Goal: Task Accomplishment & Management: Manage account settings

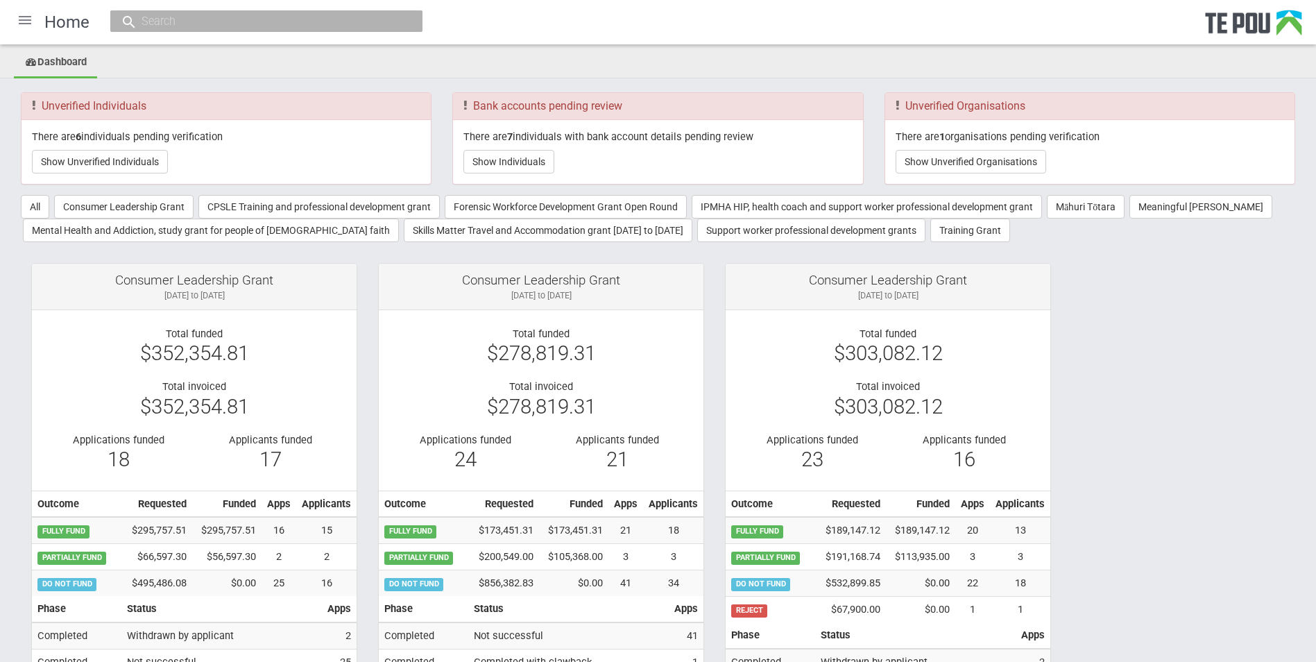
click at [29, 15] on div at bounding box center [24, 19] width 33 height 33
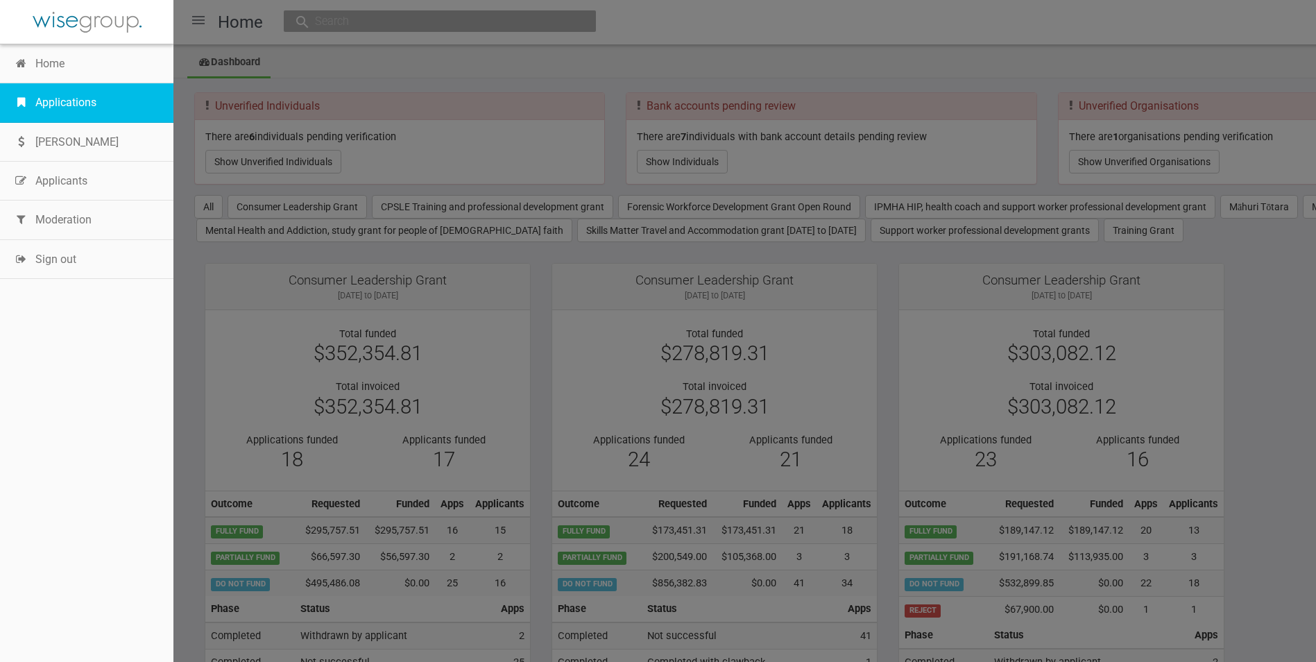
click at [47, 103] on link "Applications" at bounding box center [86, 102] width 173 height 39
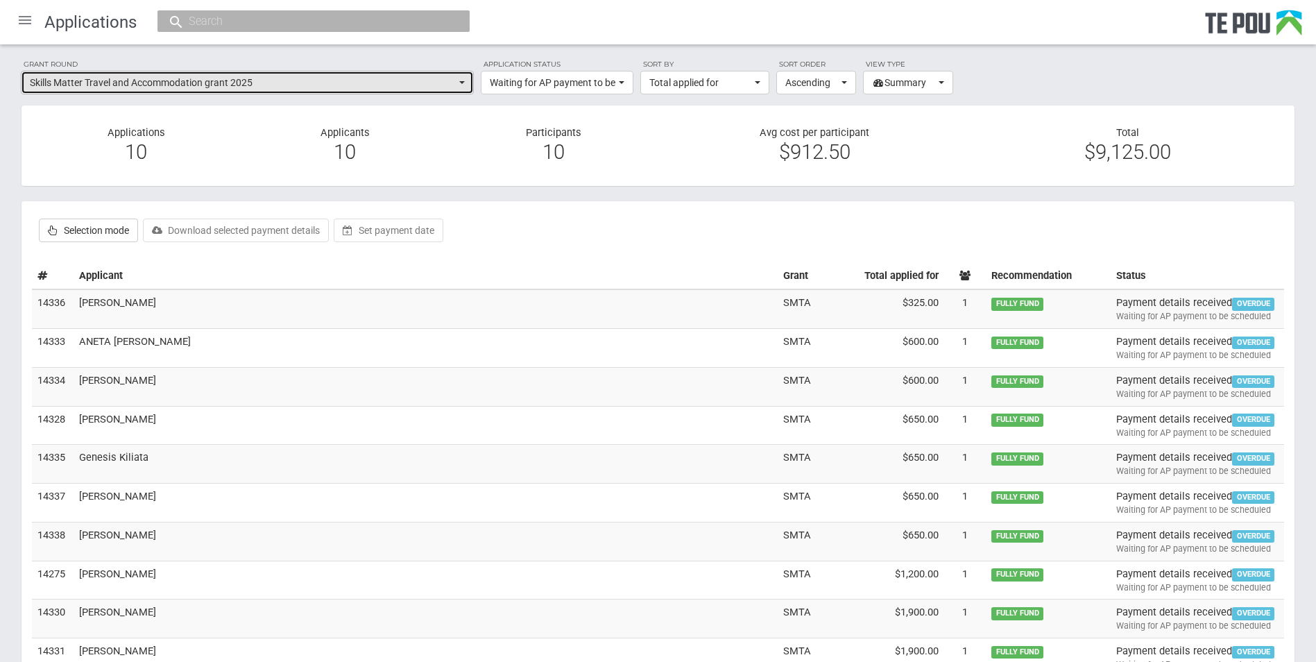
drag, startPoint x: 461, startPoint y: 81, endPoint x: 292, endPoint y: 101, distance: 169.8
click at [452, 81] on button "Skills Matter Travel and Accommodation grant 2025" at bounding box center [247, 83] width 453 height 24
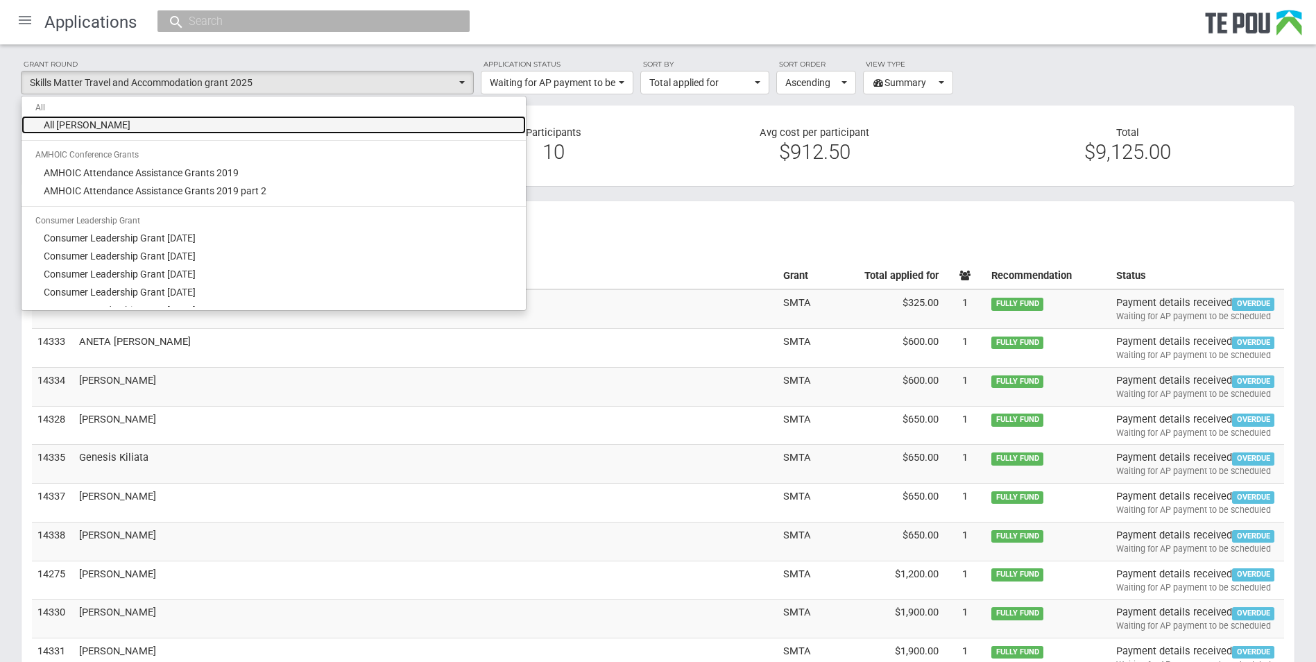
click at [71, 128] on span "All grant rounds" at bounding box center [87, 125] width 87 height 14
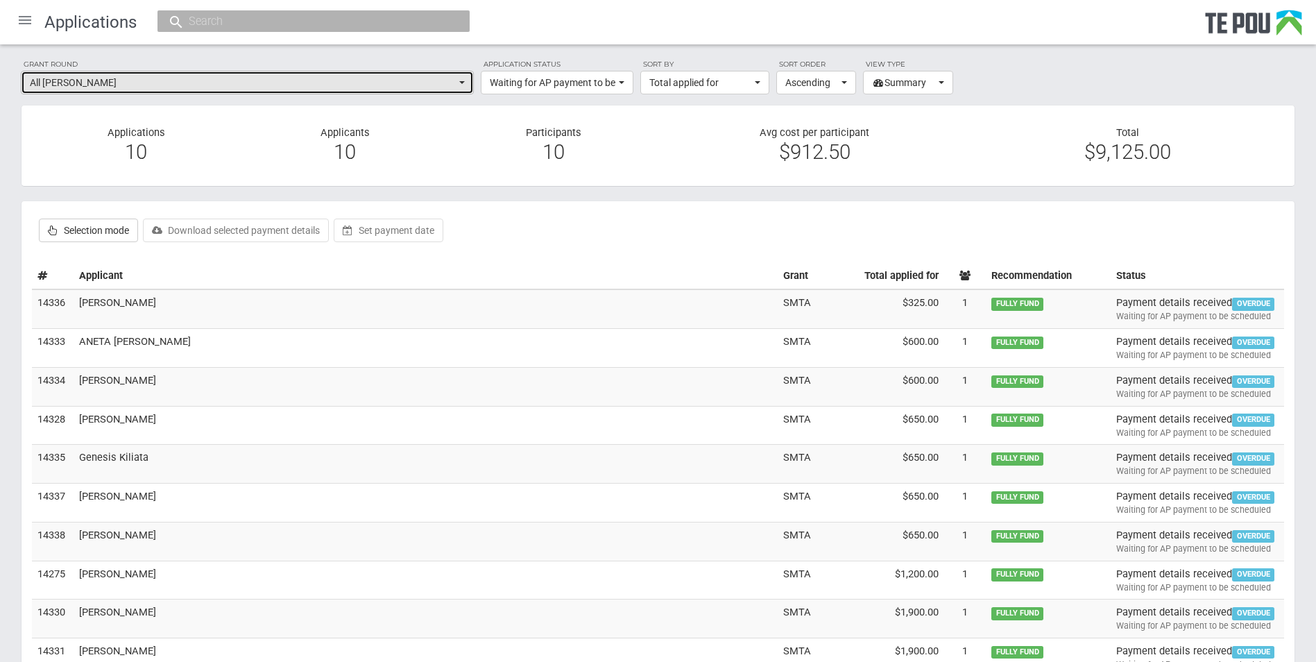
click at [457, 79] on button "All grant rounds" at bounding box center [247, 83] width 453 height 24
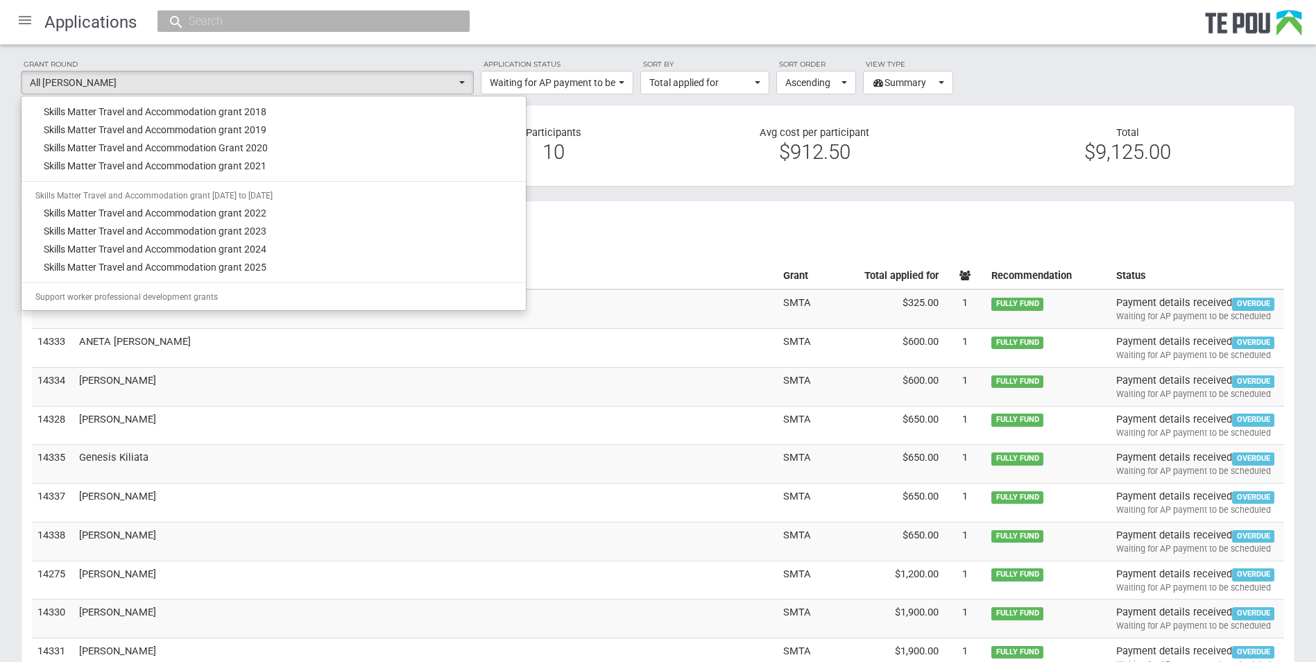
scroll to position [1110, 0]
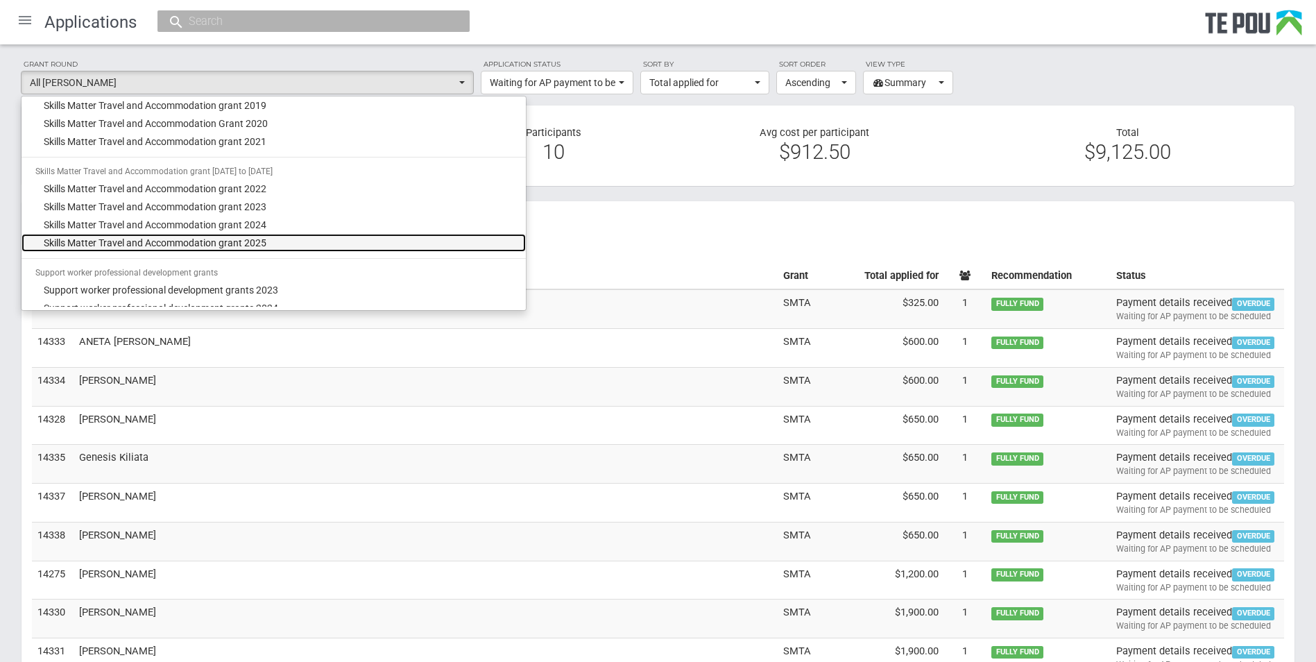
click at [190, 244] on span "Skills Matter Travel and Accommodation grant 2025" at bounding box center [155, 243] width 223 height 14
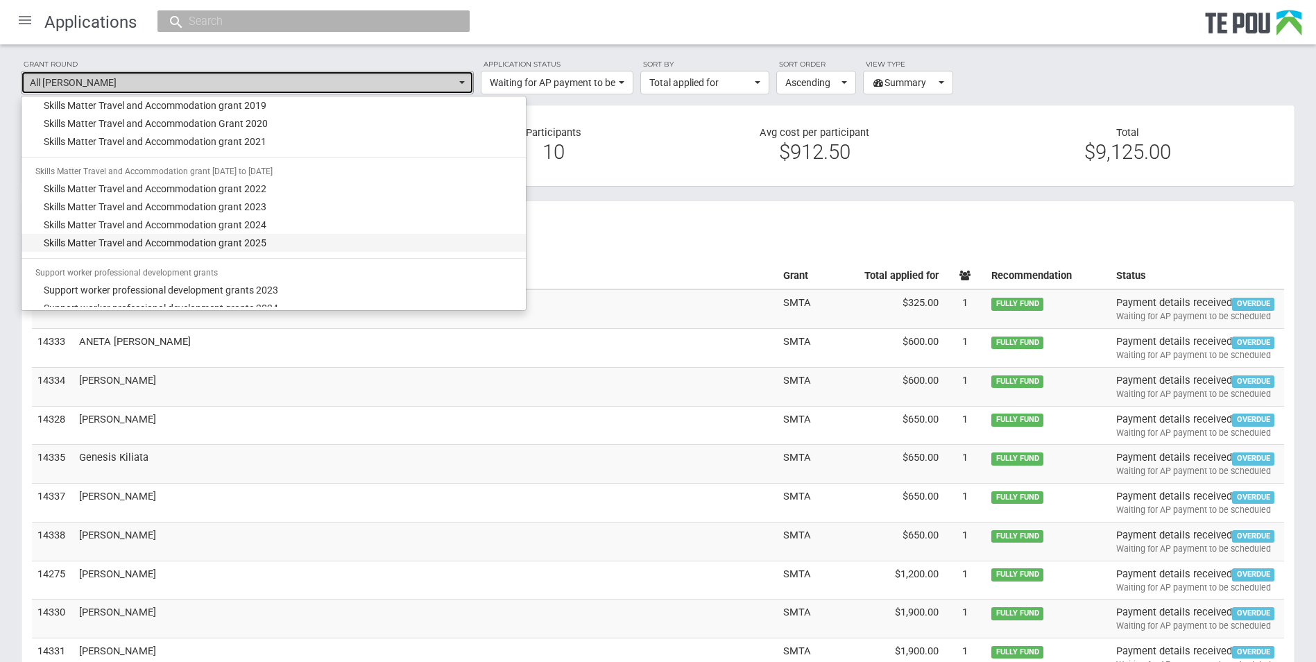
select select "67"
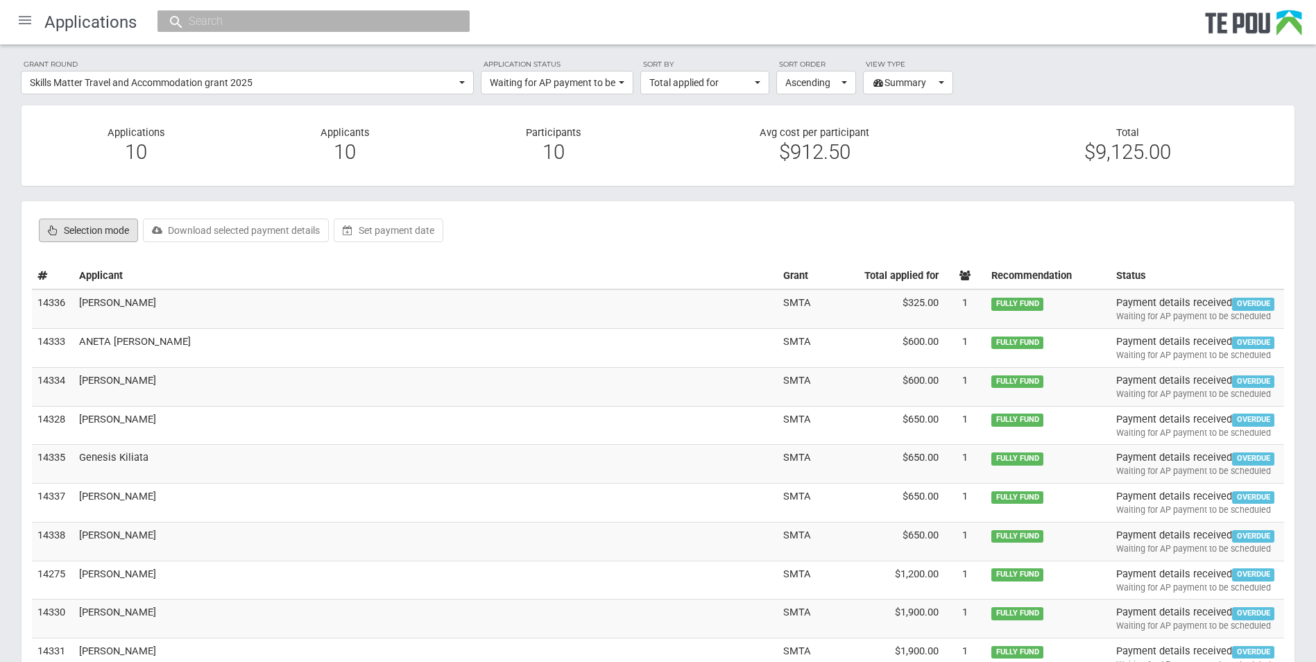
click at [101, 228] on label "Selection mode" at bounding box center [88, 231] width 99 height 24
checkbox input "true"
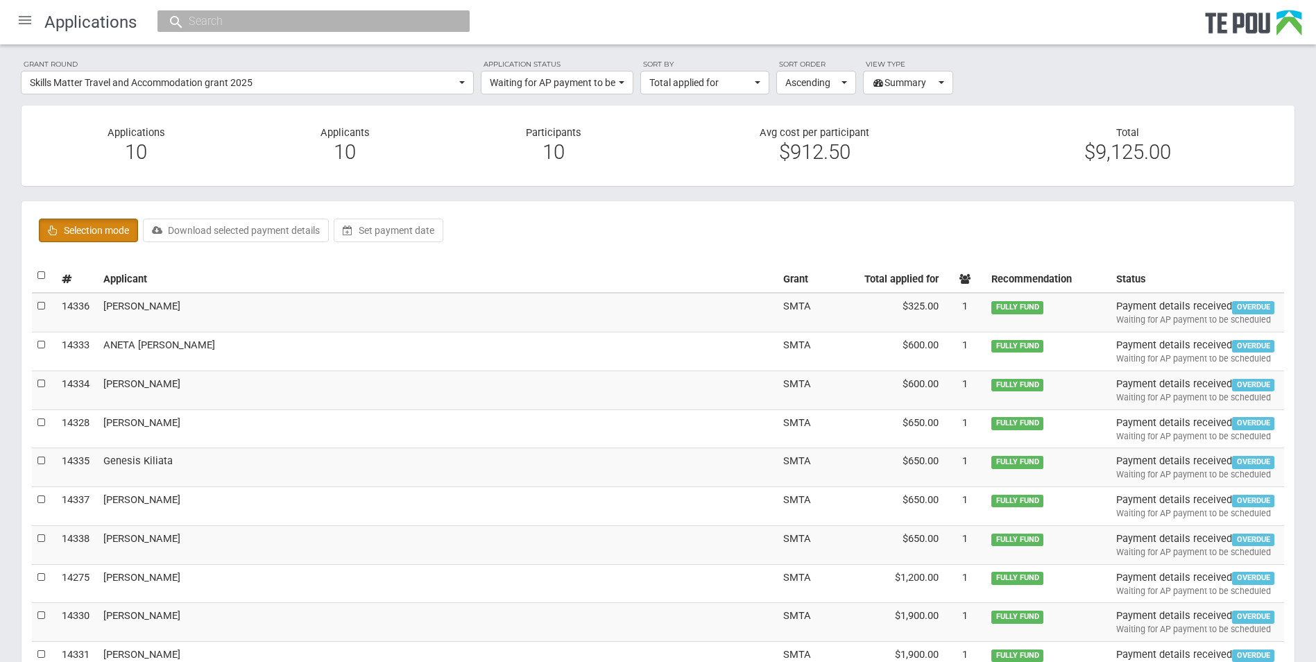
click at [42, 273] on label at bounding box center [42, 275] width 10 height 15
click at [37, 268] on input "checkbox" at bounding box center [37, 268] width 1 height 1
checkbox input "true"
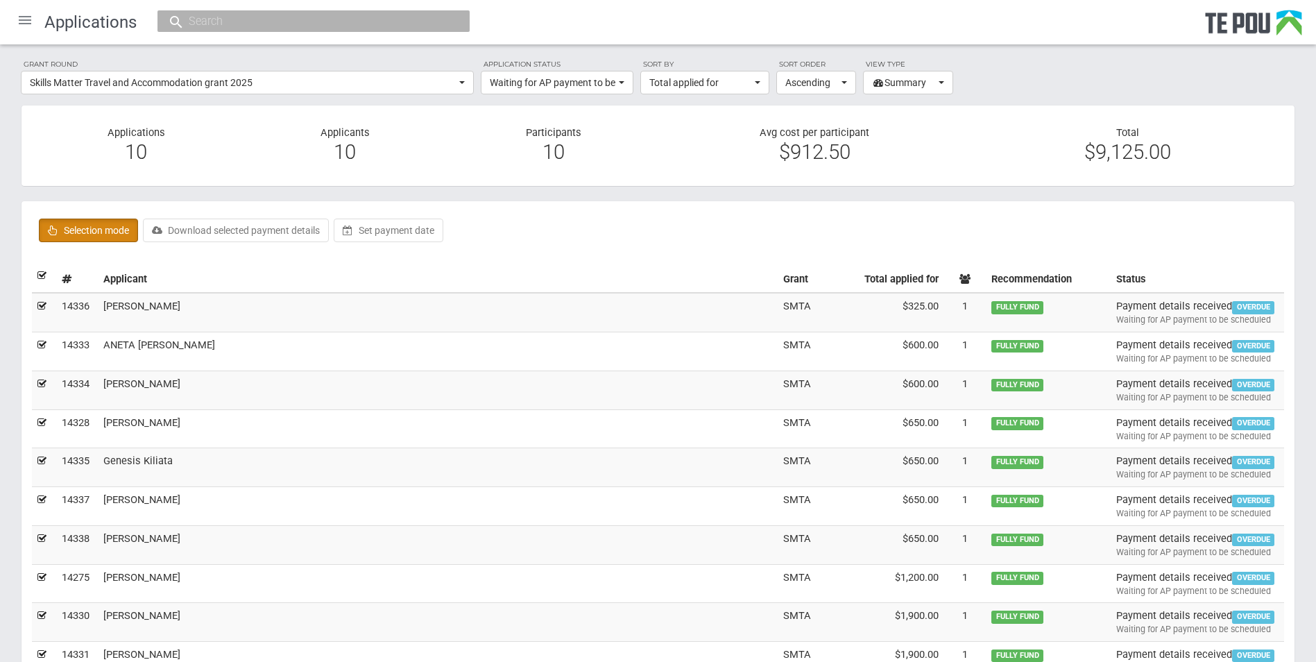
checkbox input "true"
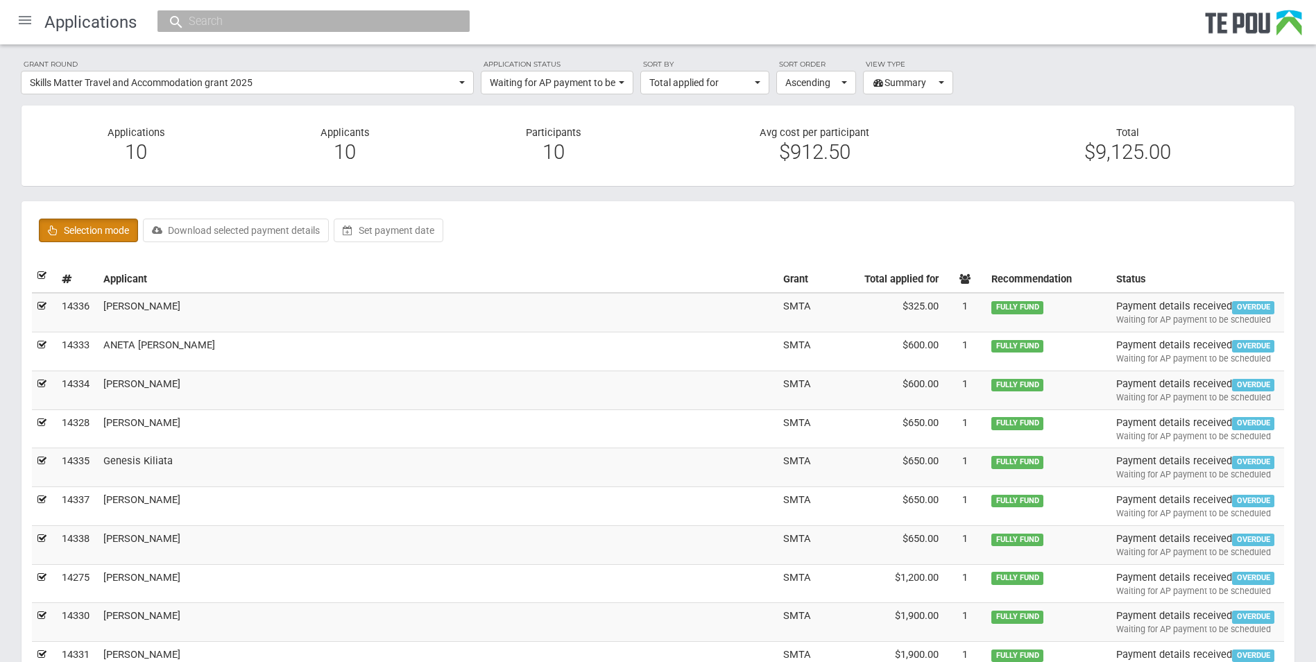
checkbox input "true"
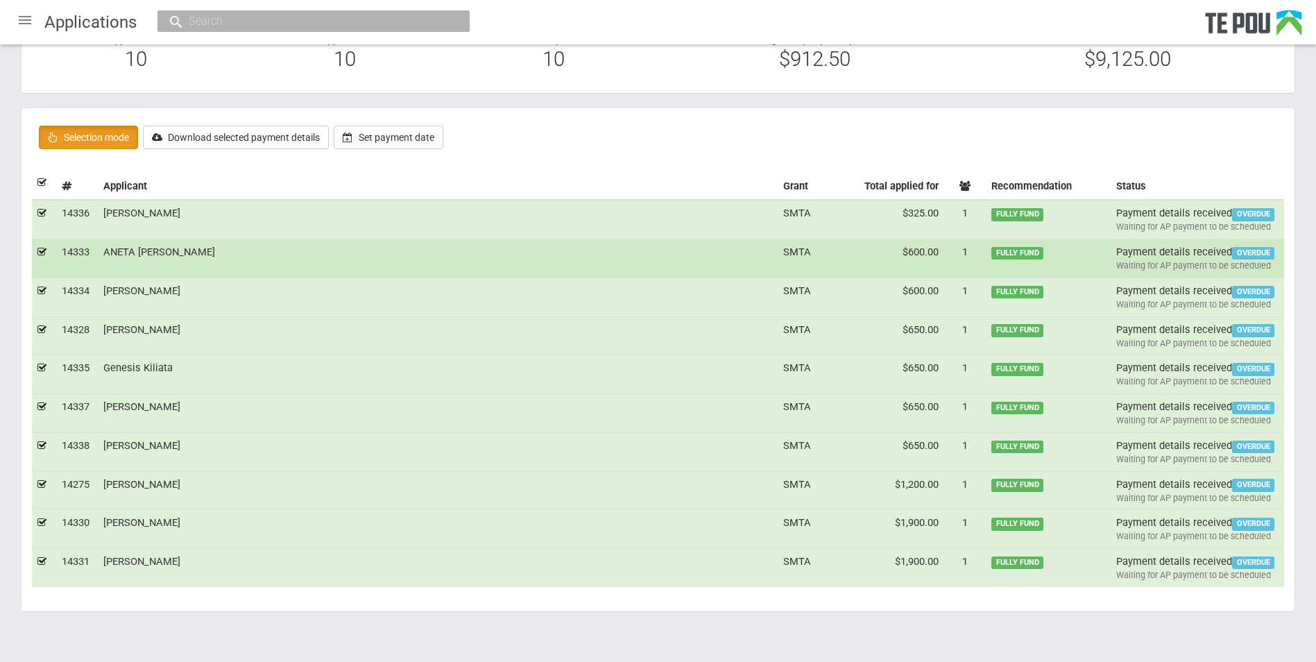
scroll to position [105, 0]
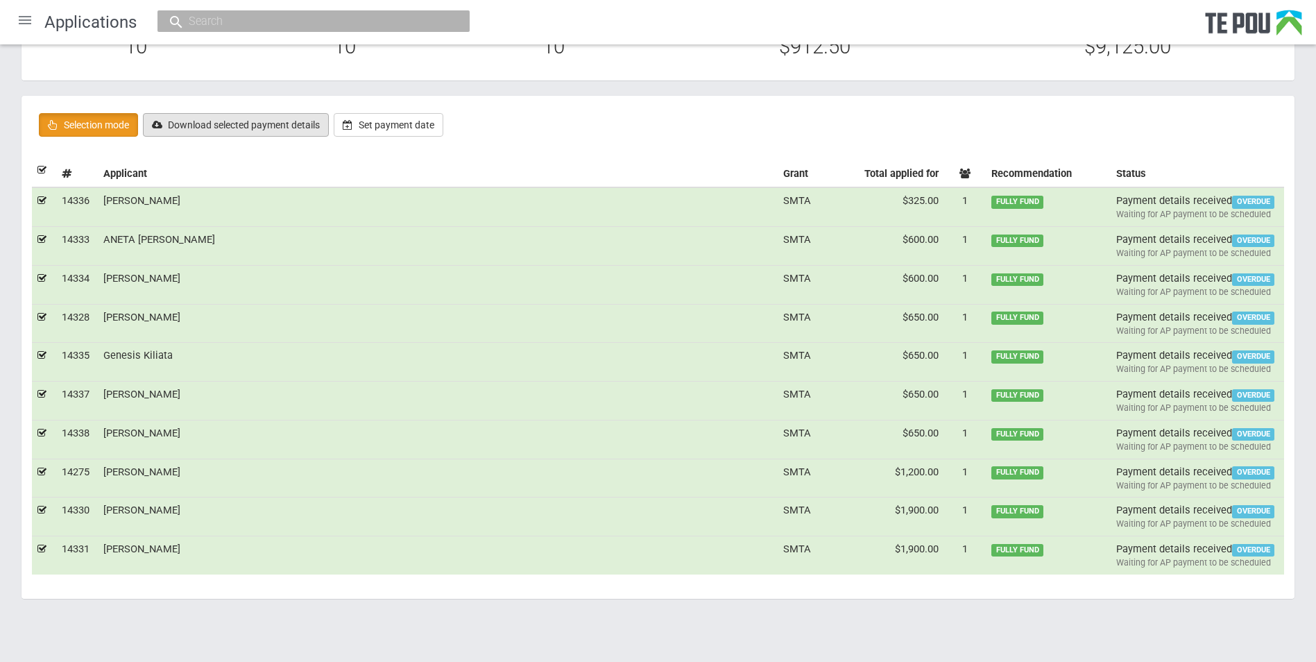
click at [249, 122] on button "Download selected payment details" at bounding box center [236, 125] width 186 height 24
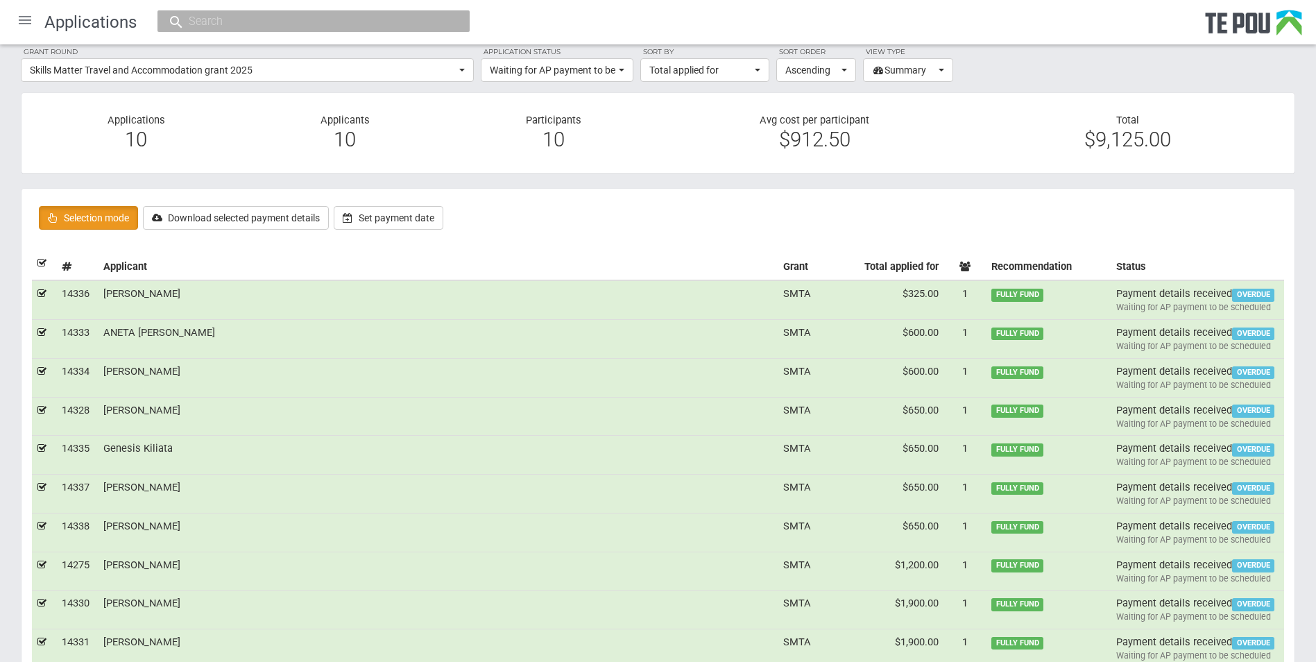
scroll to position [0, 0]
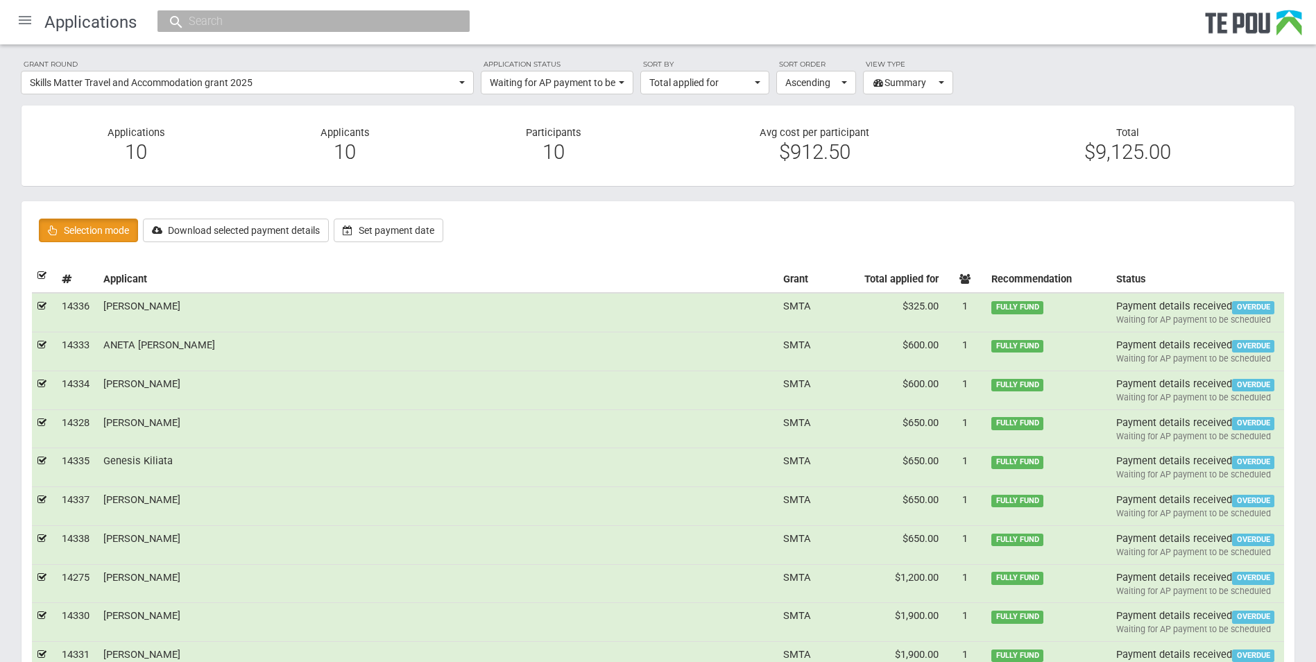
click at [29, 21] on div at bounding box center [24, 19] width 33 height 33
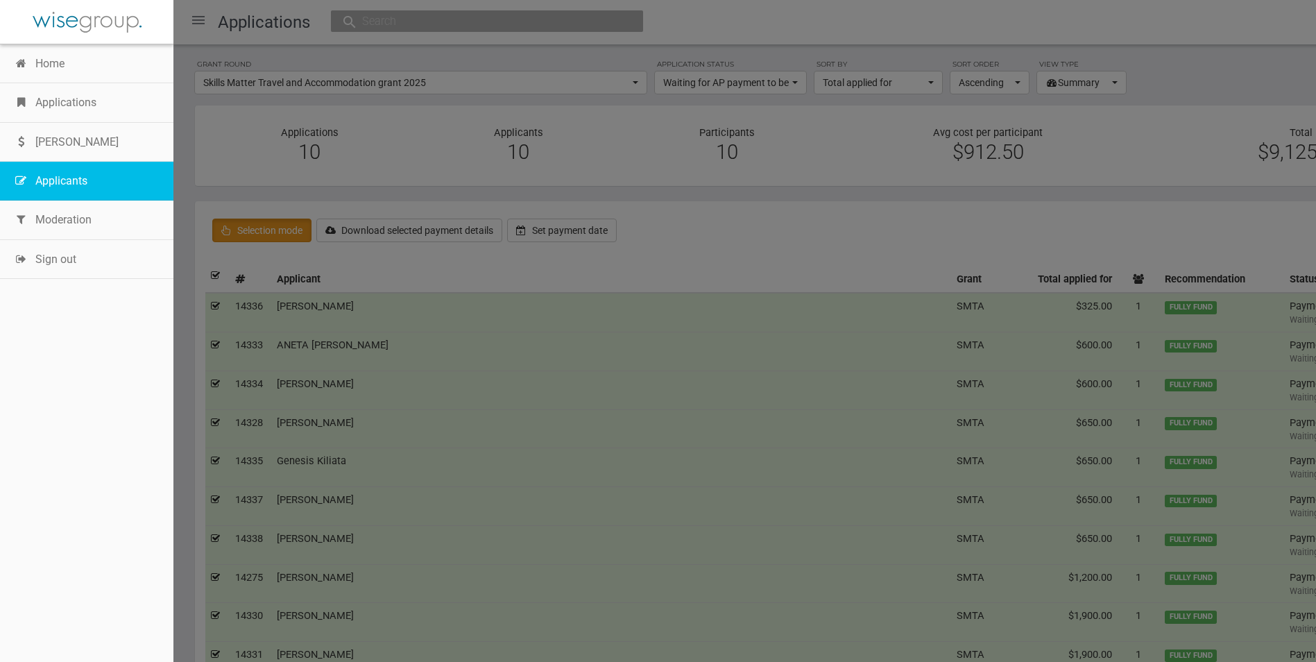
click at [62, 178] on link "Applicants" at bounding box center [86, 181] width 173 height 39
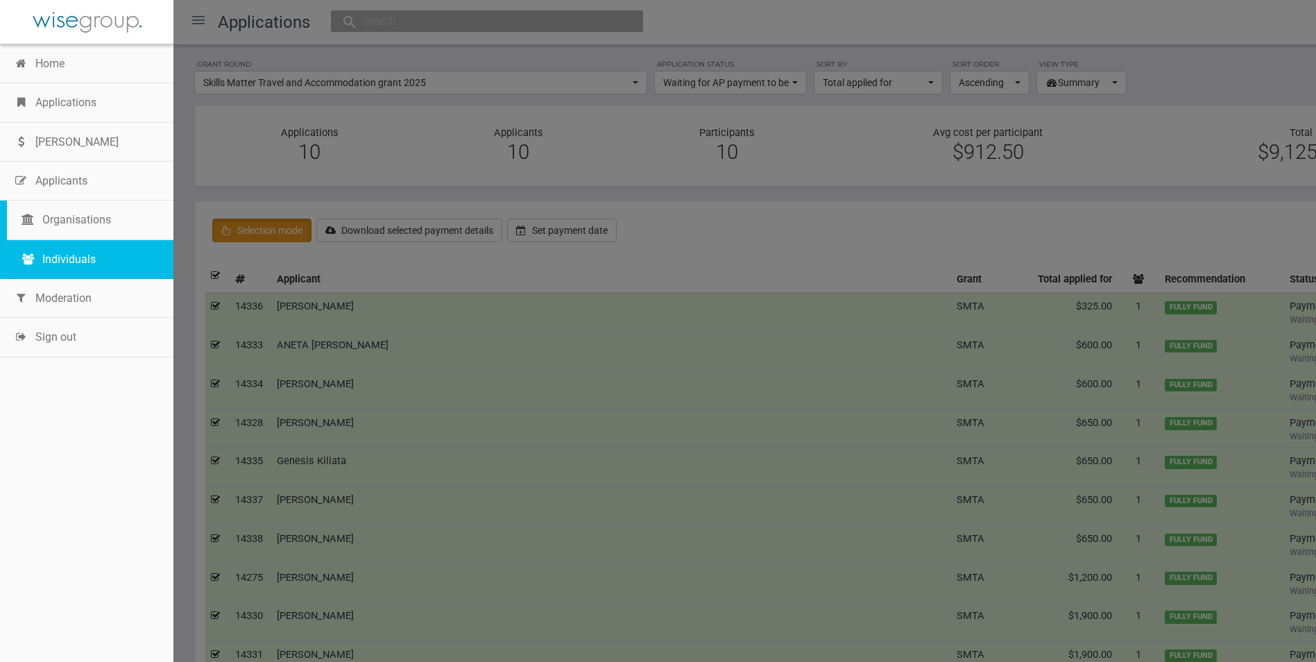
click at [74, 258] on link "Individuals" at bounding box center [90, 259] width 167 height 39
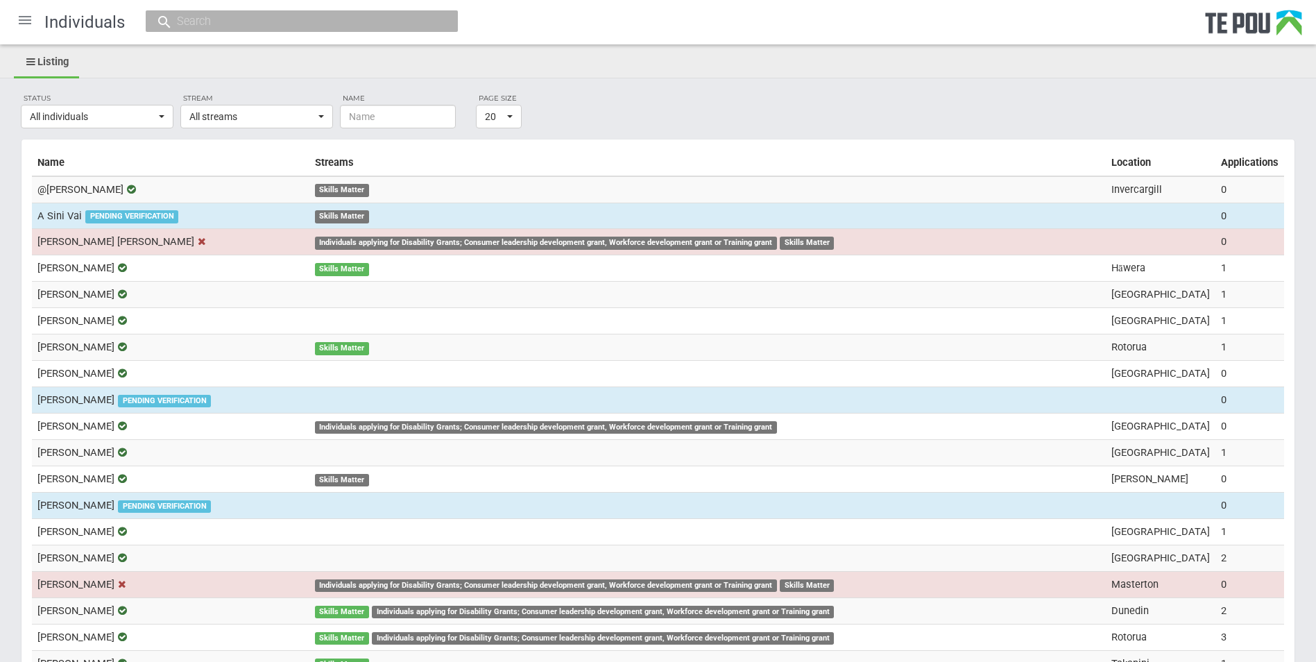
click at [235, 24] on input "text" at bounding box center [295, 21] width 244 height 15
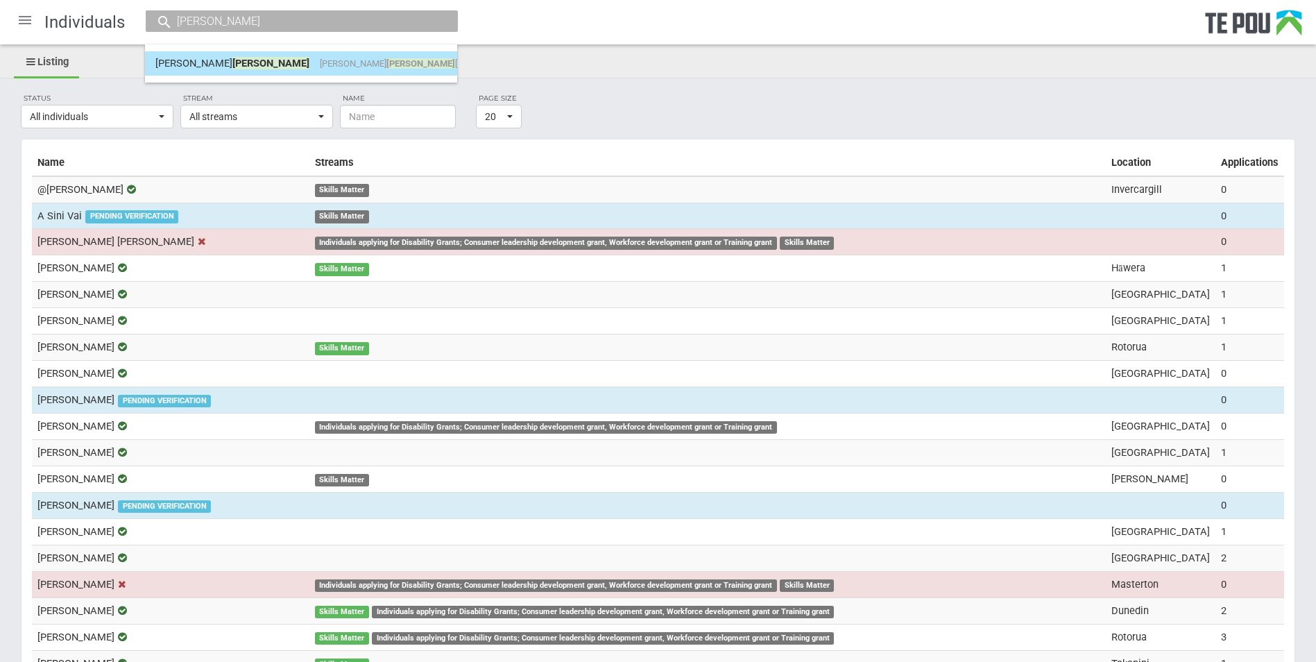
type input "flemming"
click at [232, 59] on span "Flemming" at bounding box center [270, 63] width 77 height 12
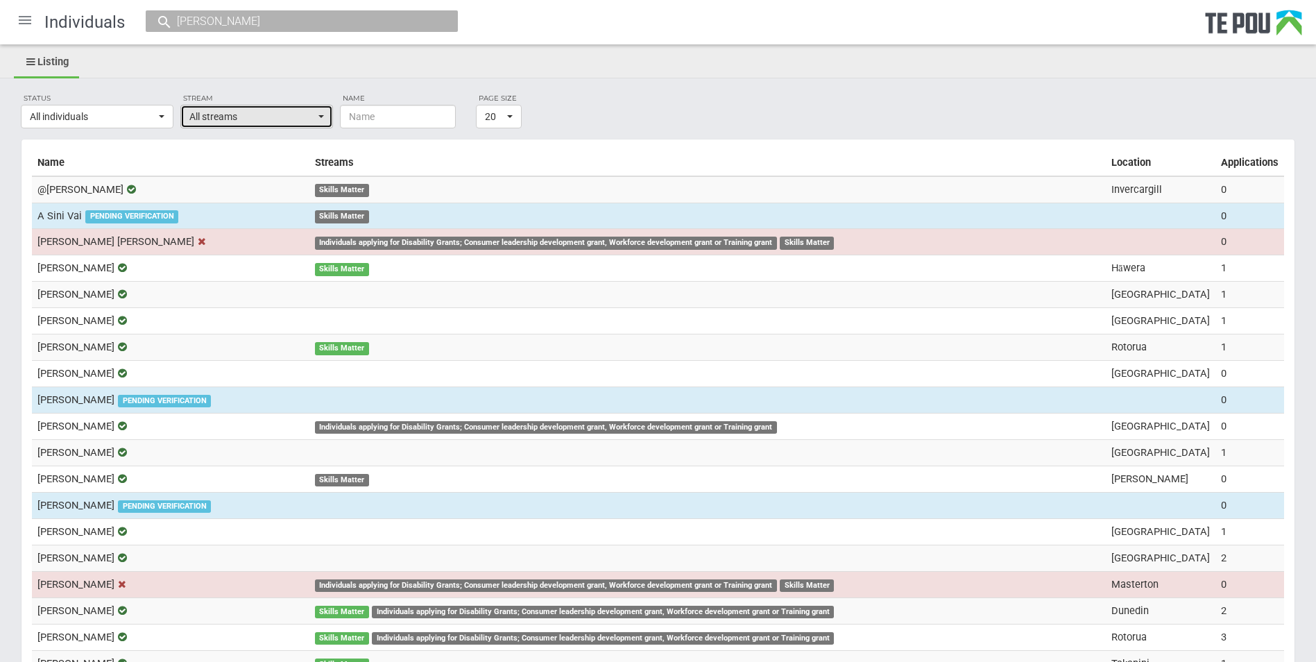
click at [316, 119] on button "All streams" at bounding box center [256, 117] width 153 height 24
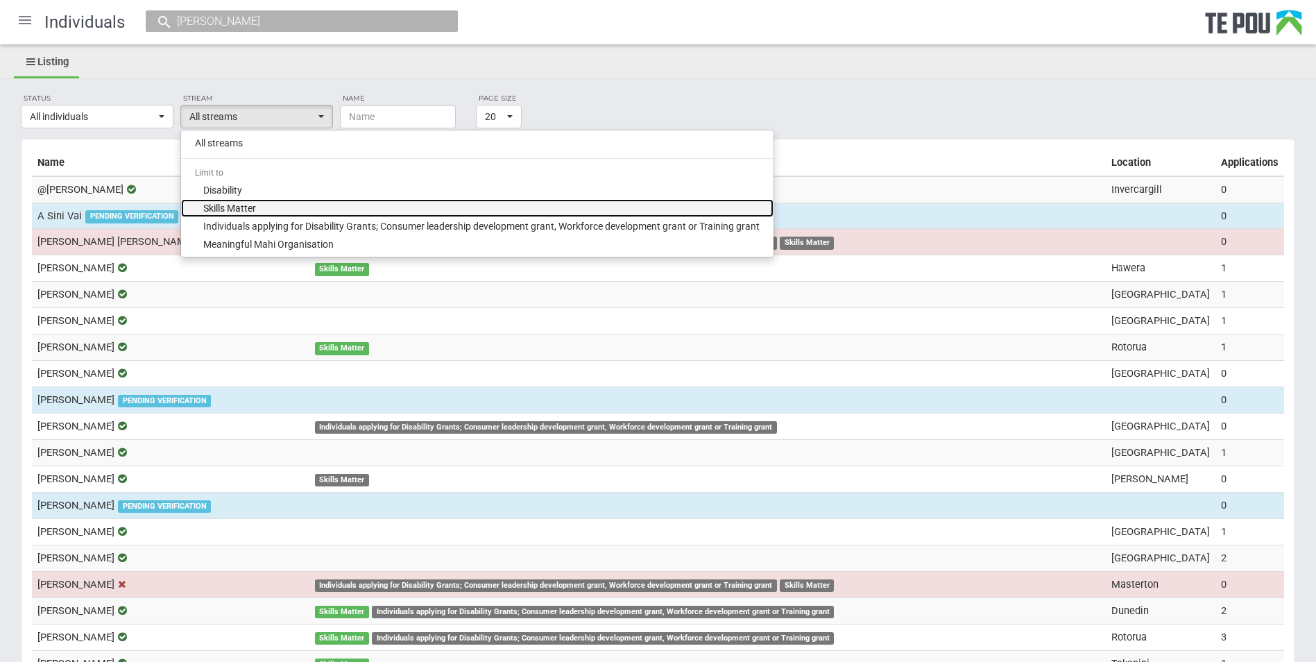
click at [228, 203] on span "Skills Matter" at bounding box center [229, 208] width 53 height 14
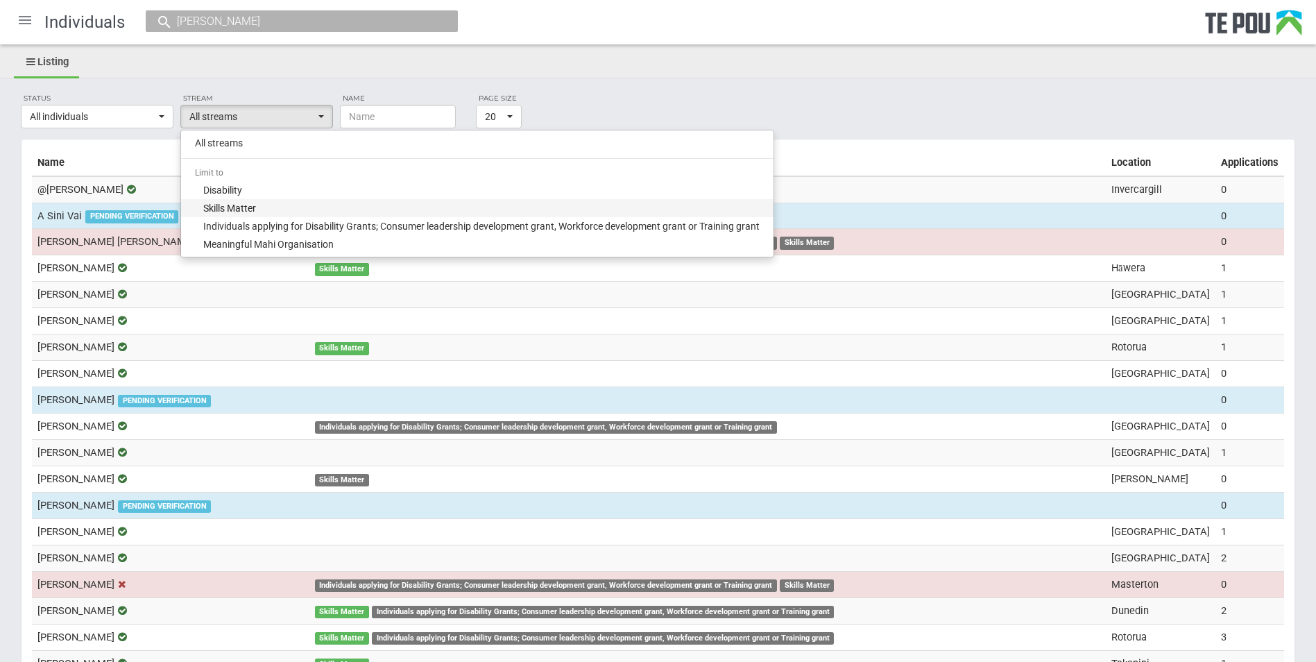
select select "2"
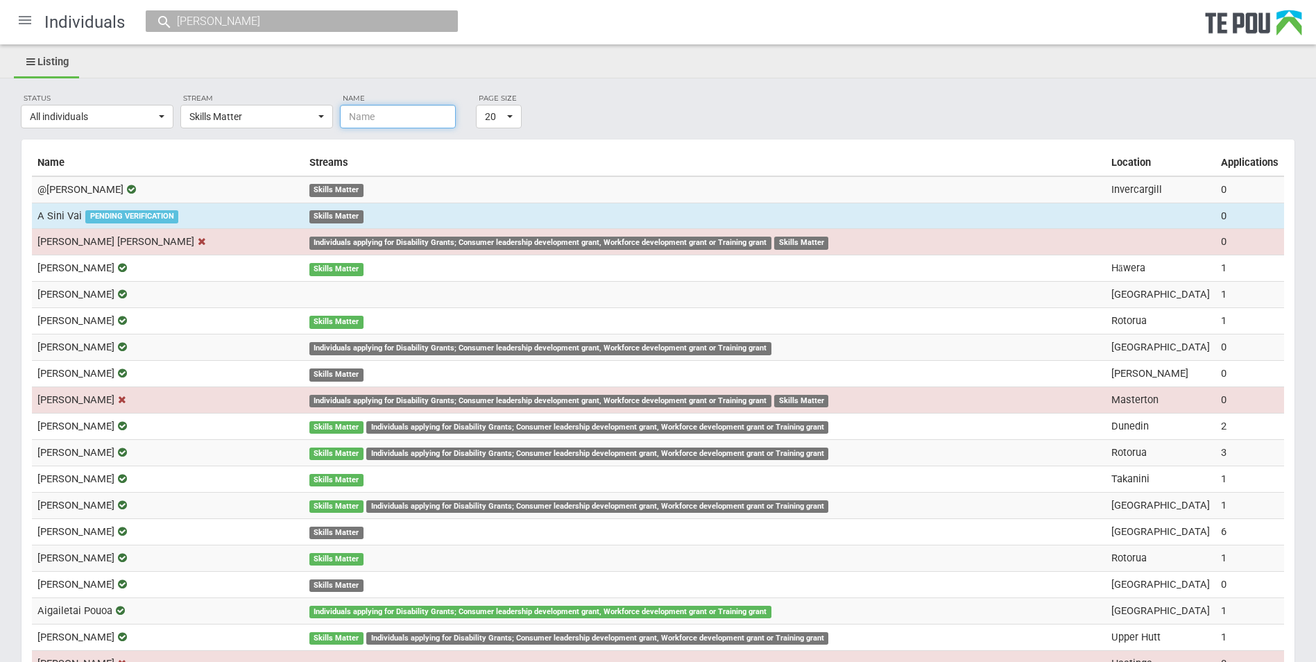
click at [377, 121] on input "text" at bounding box center [398, 117] width 116 height 24
type input "flemming"
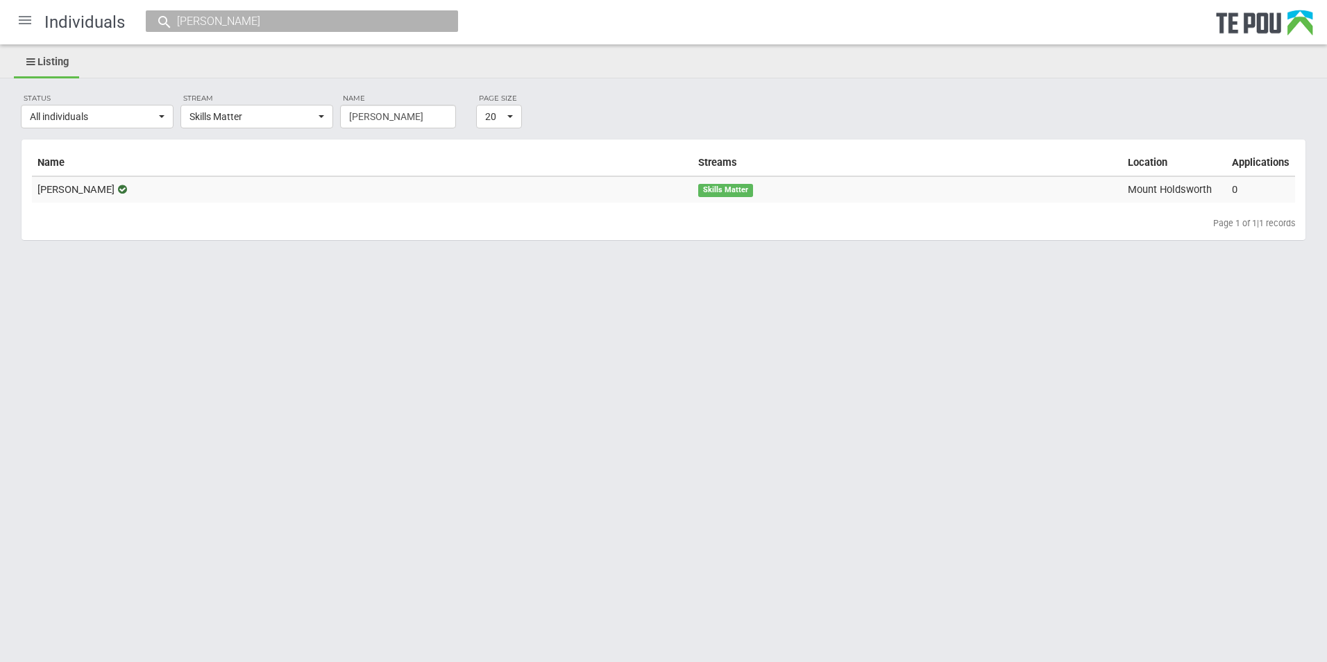
click at [26, 19] on div at bounding box center [24, 19] width 33 height 33
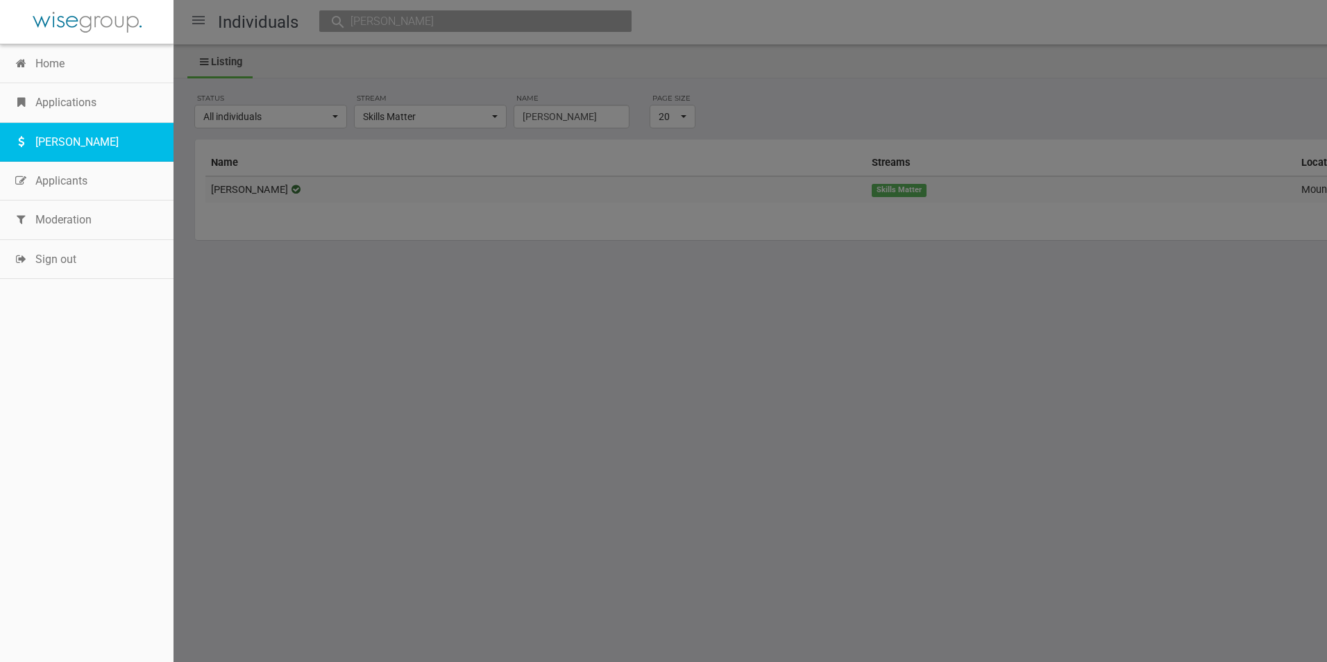
click at [66, 142] on link "[PERSON_NAME]" at bounding box center [86, 142] width 173 height 39
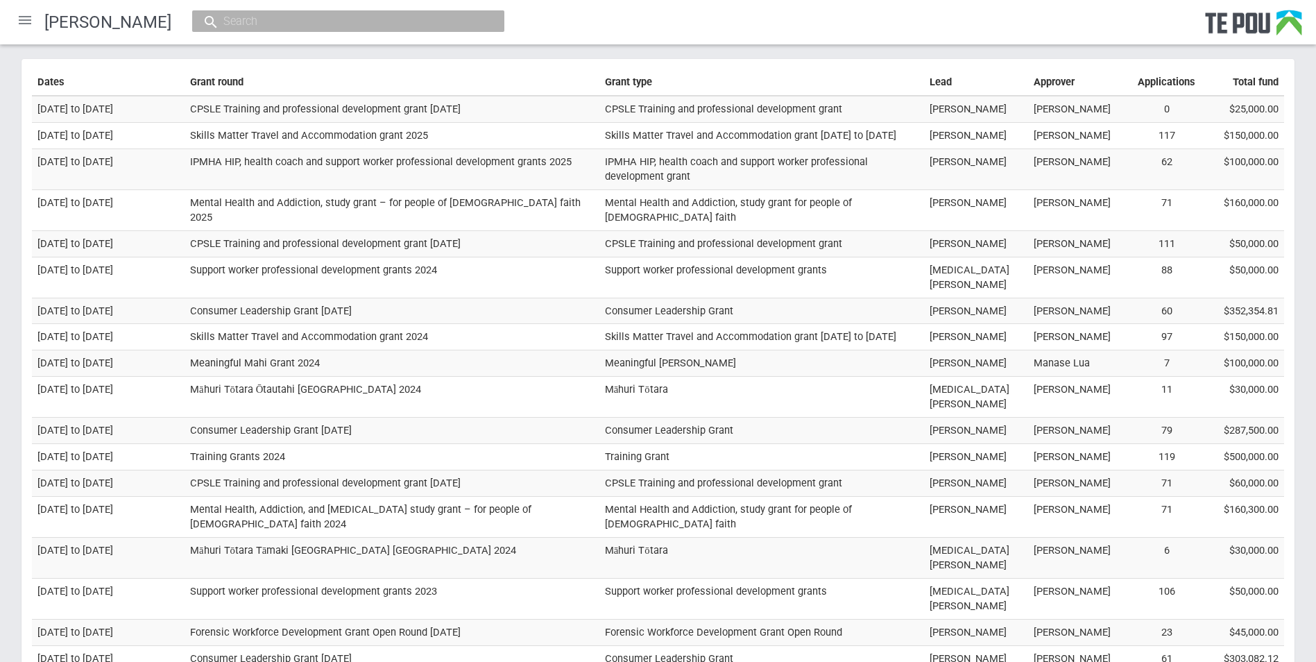
click at [26, 22] on div at bounding box center [24, 19] width 33 height 33
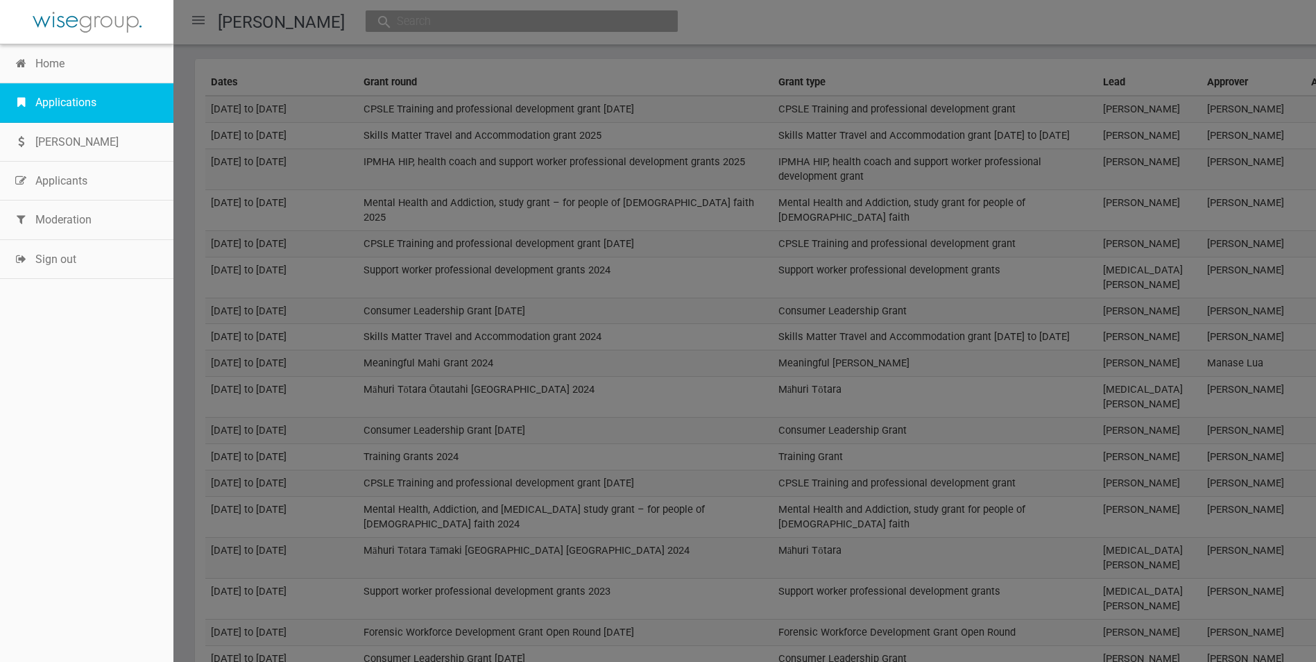
click at [69, 104] on link "Applications" at bounding box center [86, 102] width 173 height 39
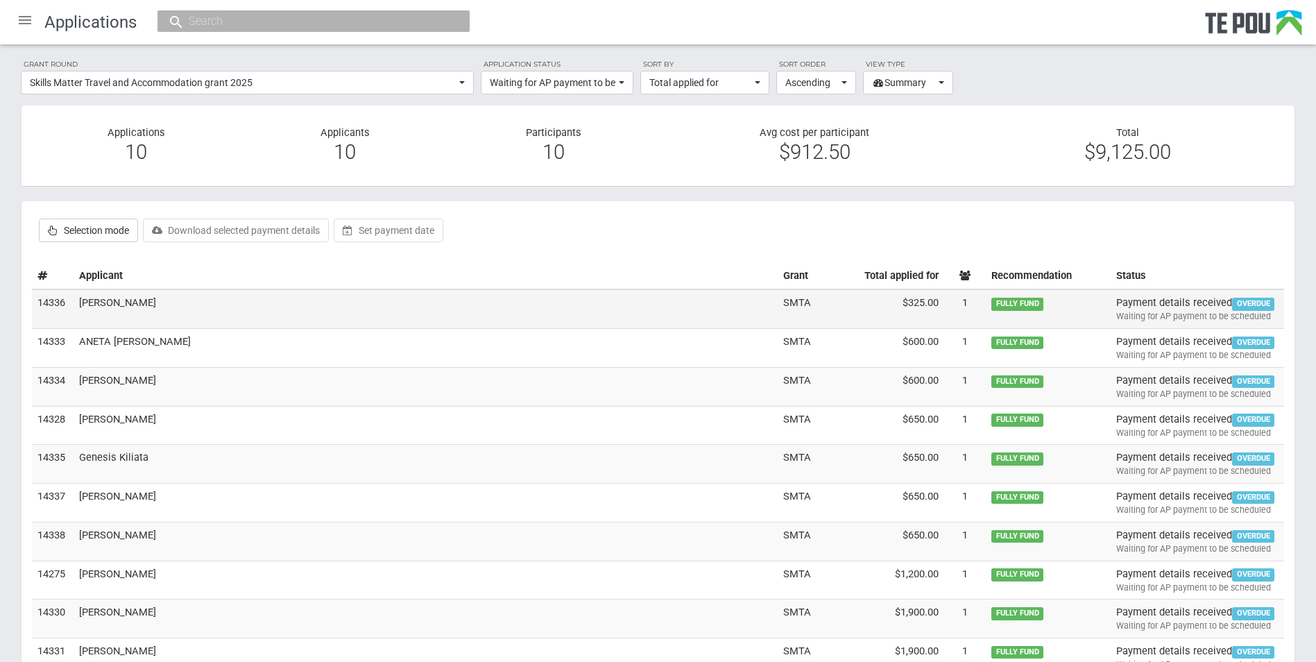
click at [124, 304] on td "Kelly Fleming" at bounding box center [426, 308] width 704 height 39
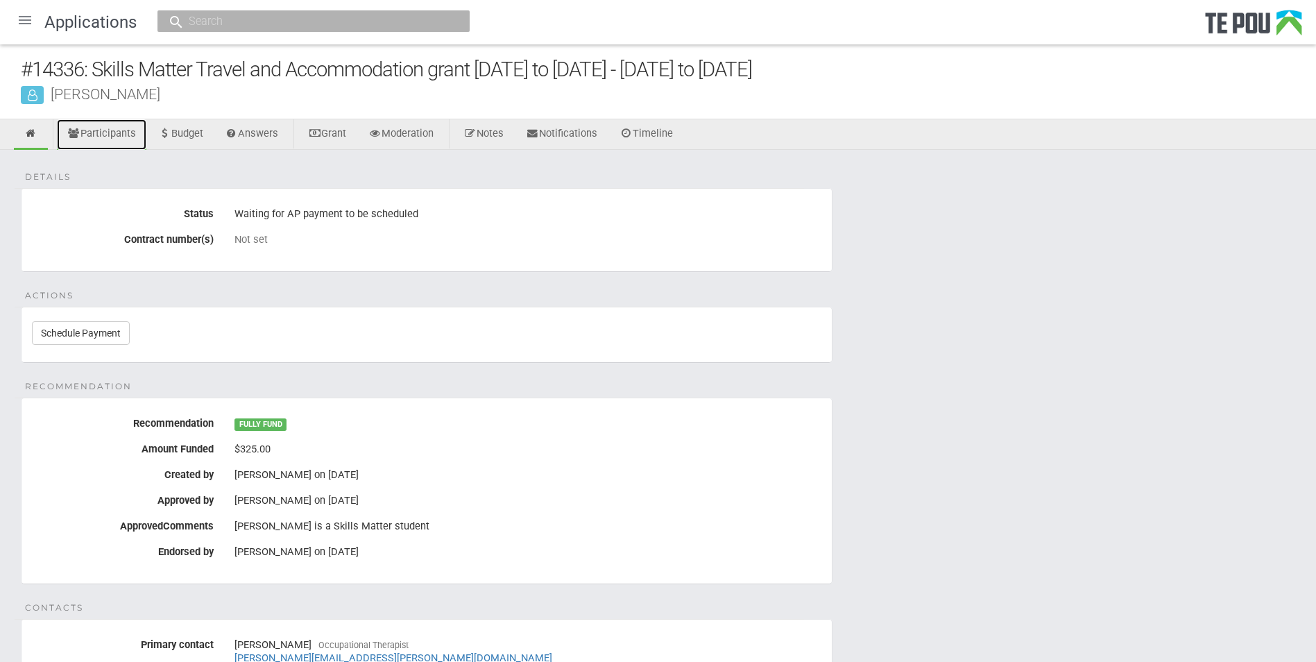
click at [102, 136] on link "Participants" at bounding box center [101, 134] width 89 height 31
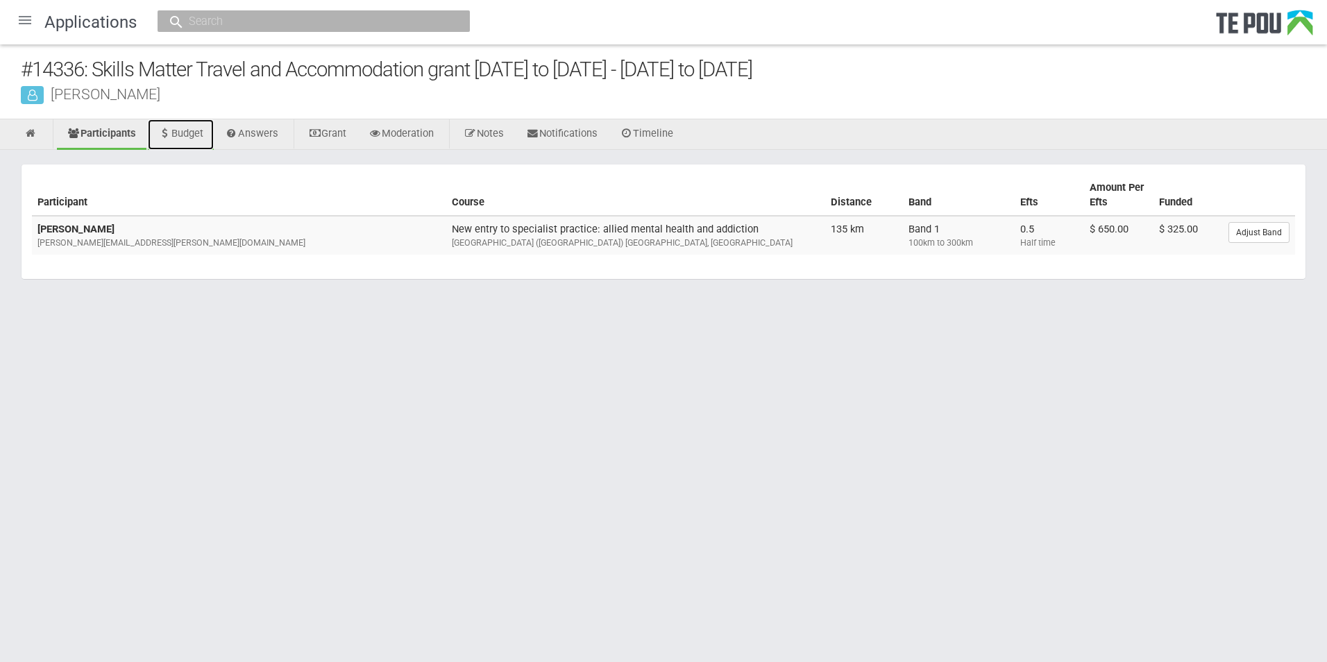
click at [203, 139] on link "Budget" at bounding box center [181, 134] width 66 height 31
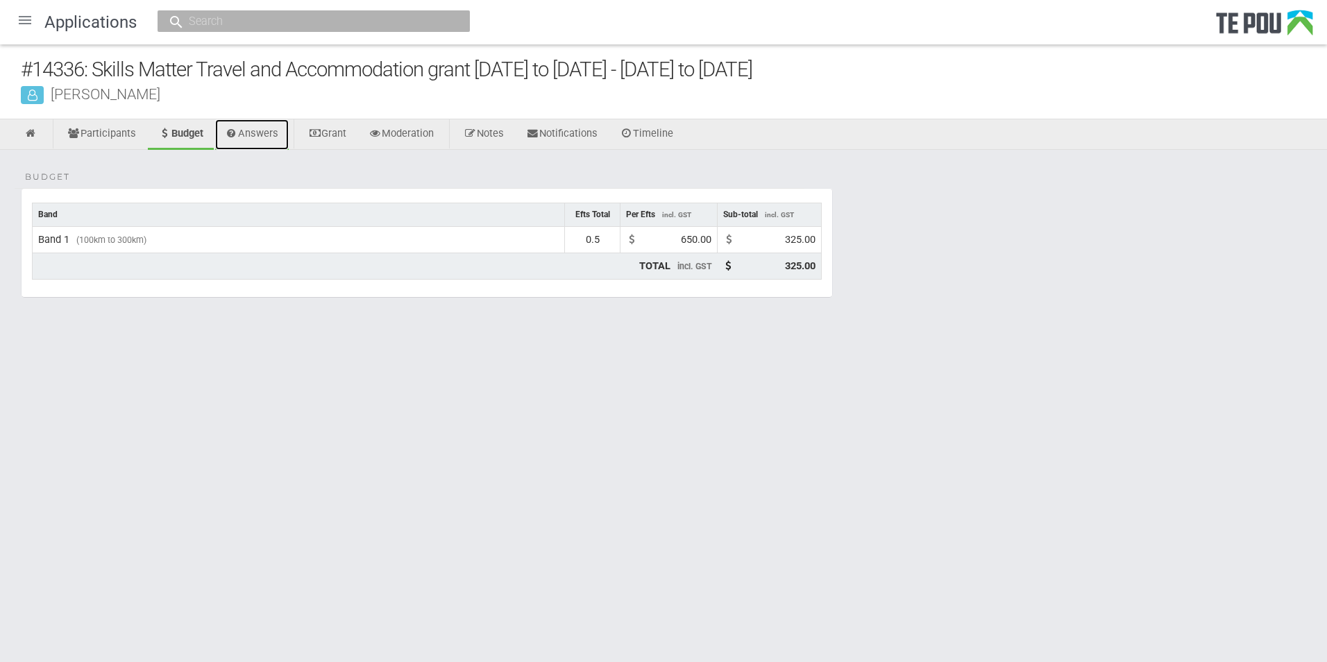
click at [277, 135] on link "Answers" at bounding box center [252, 134] width 74 height 31
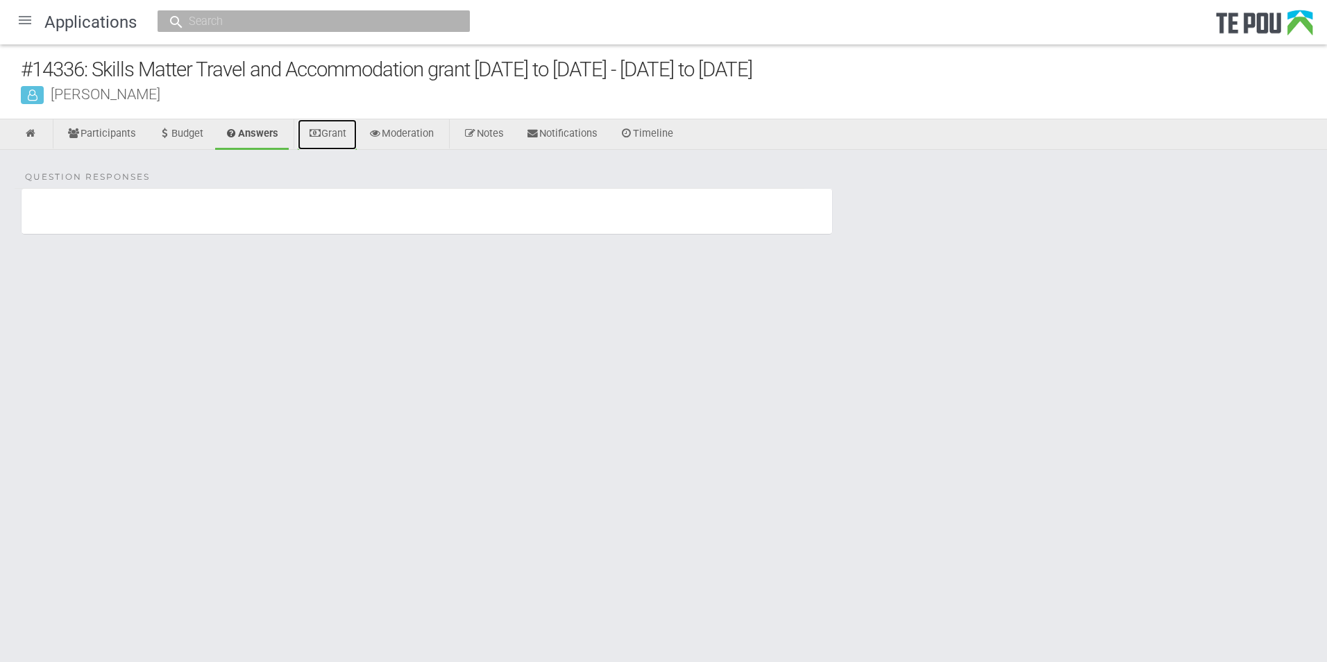
click at [339, 131] on link "Grant" at bounding box center [327, 134] width 59 height 31
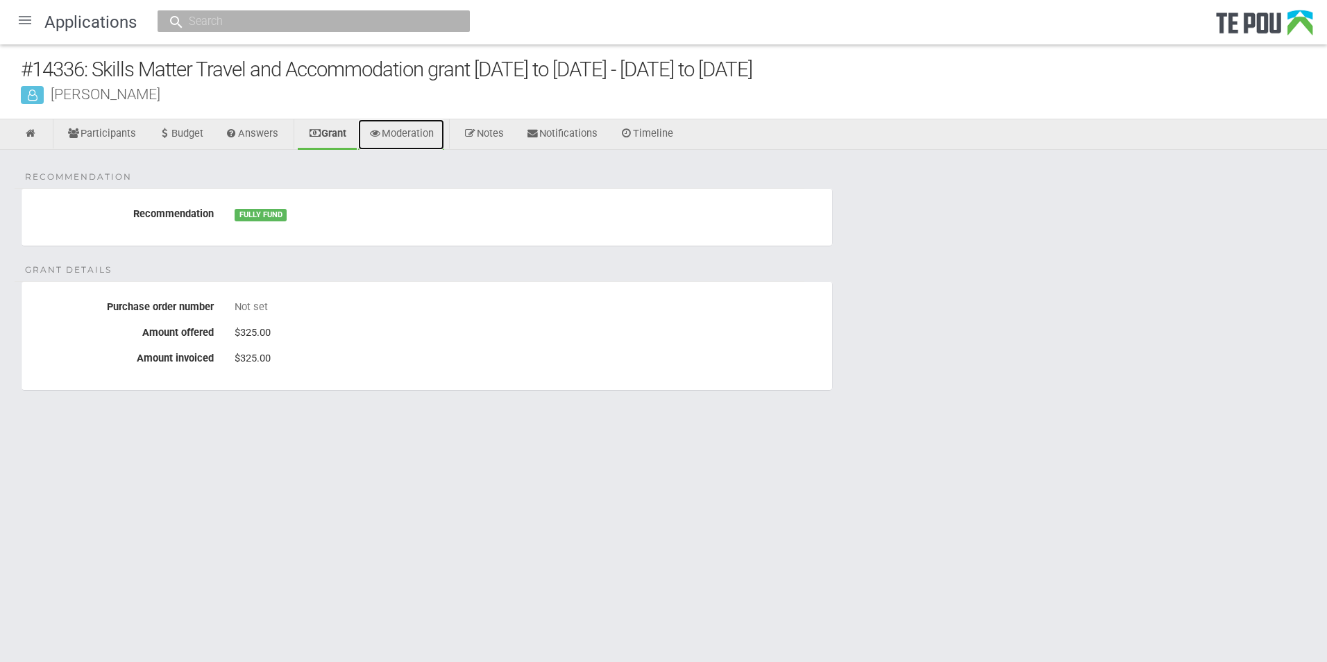
click at [431, 133] on link "Moderation" at bounding box center [401, 134] width 86 height 31
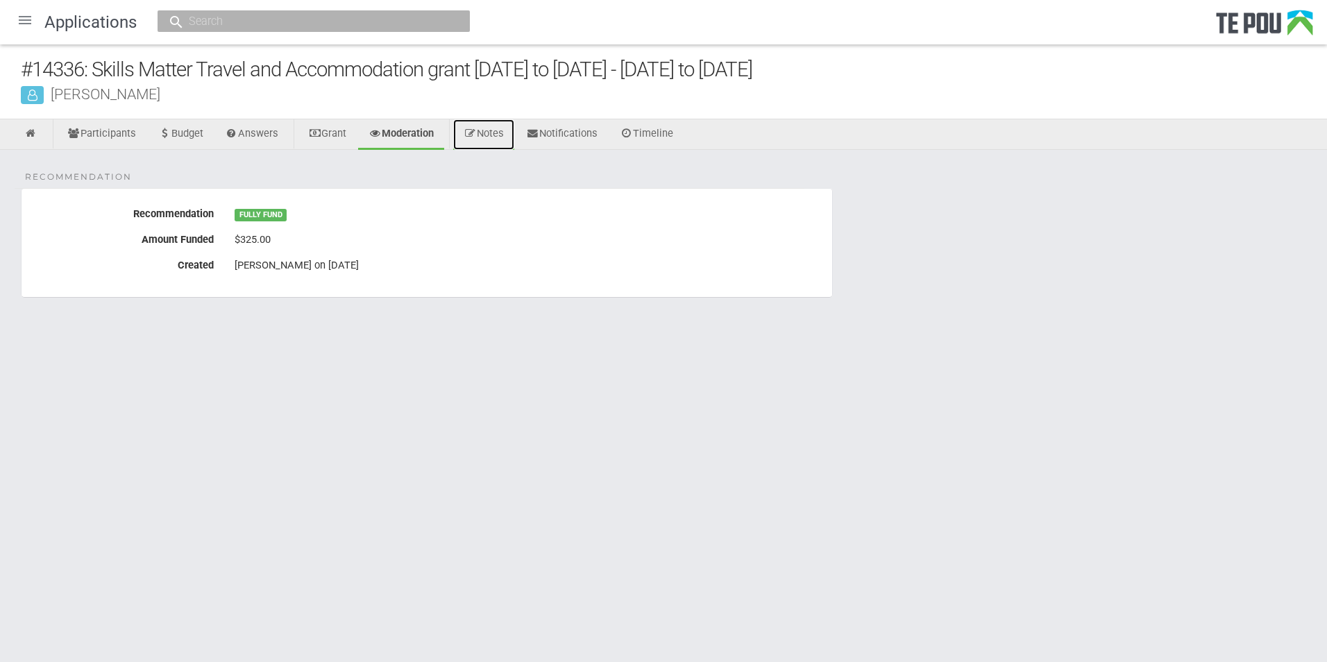
click at [505, 130] on link "Notes" at bounding box center [483, 134] width 61 height 31
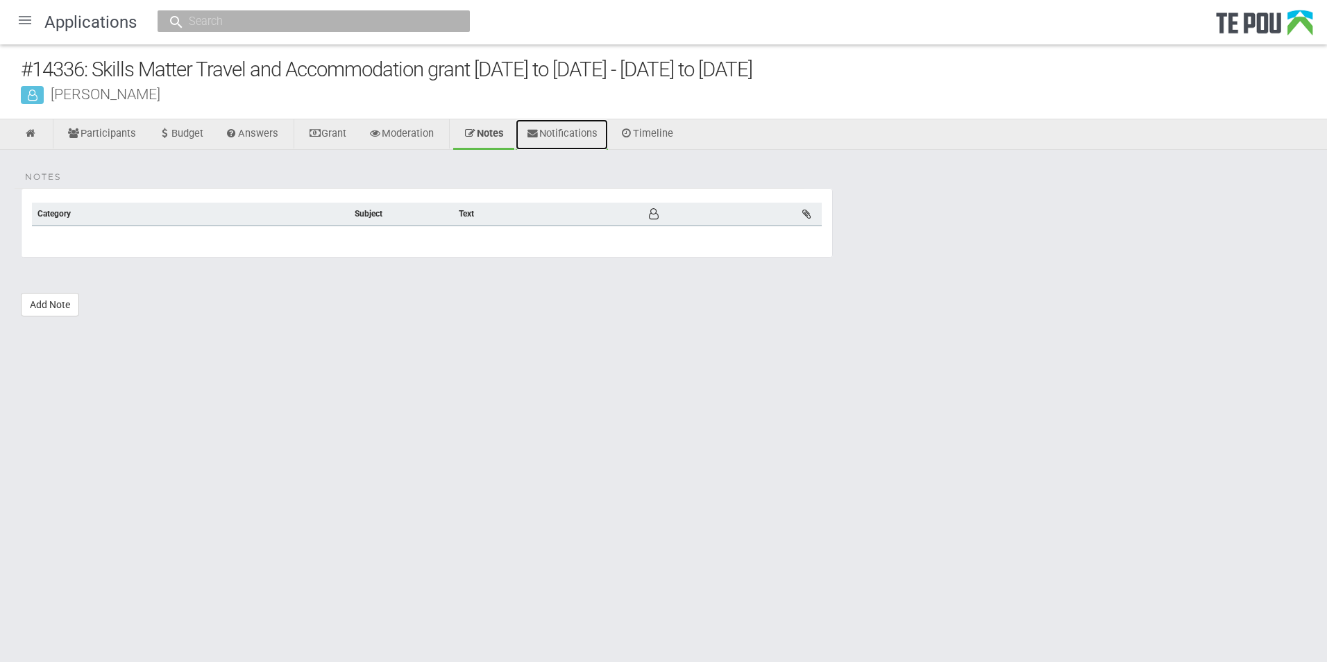
click at [580, 128] on link "Notifications" at bounding box center [561, 134] width 92 height 31
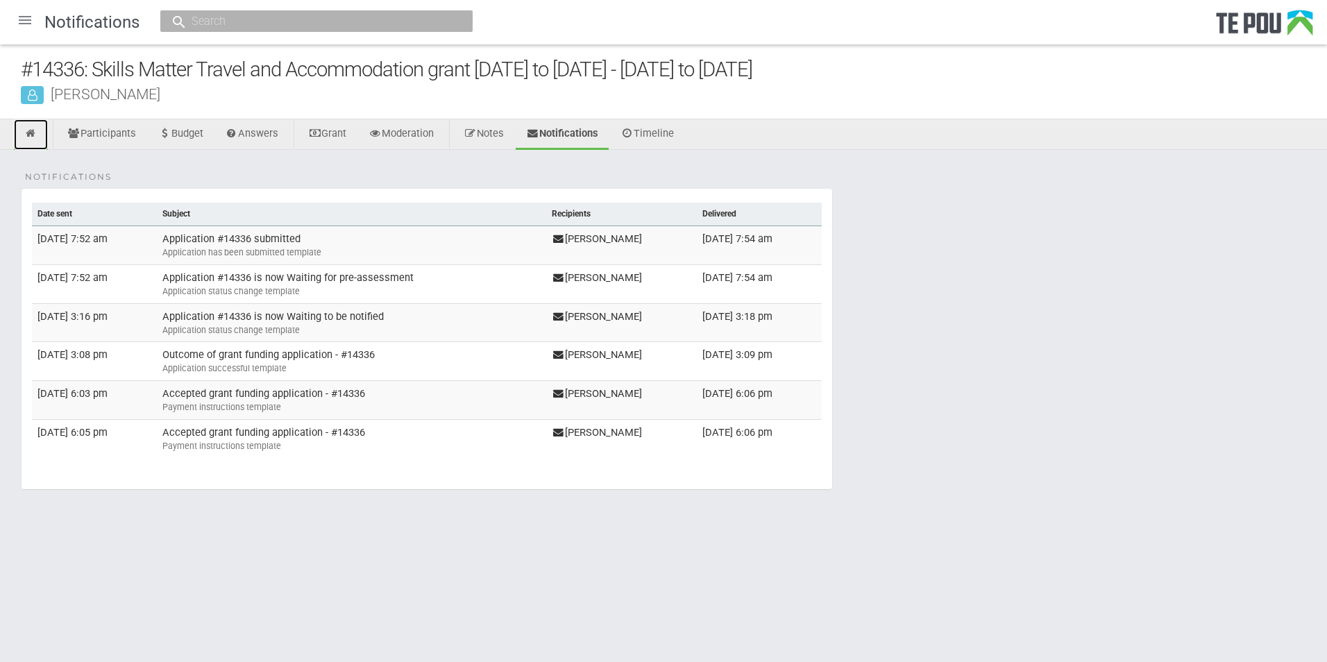
click at [25, 136] on icon at bounding box center [30, 133] width 13 height 10
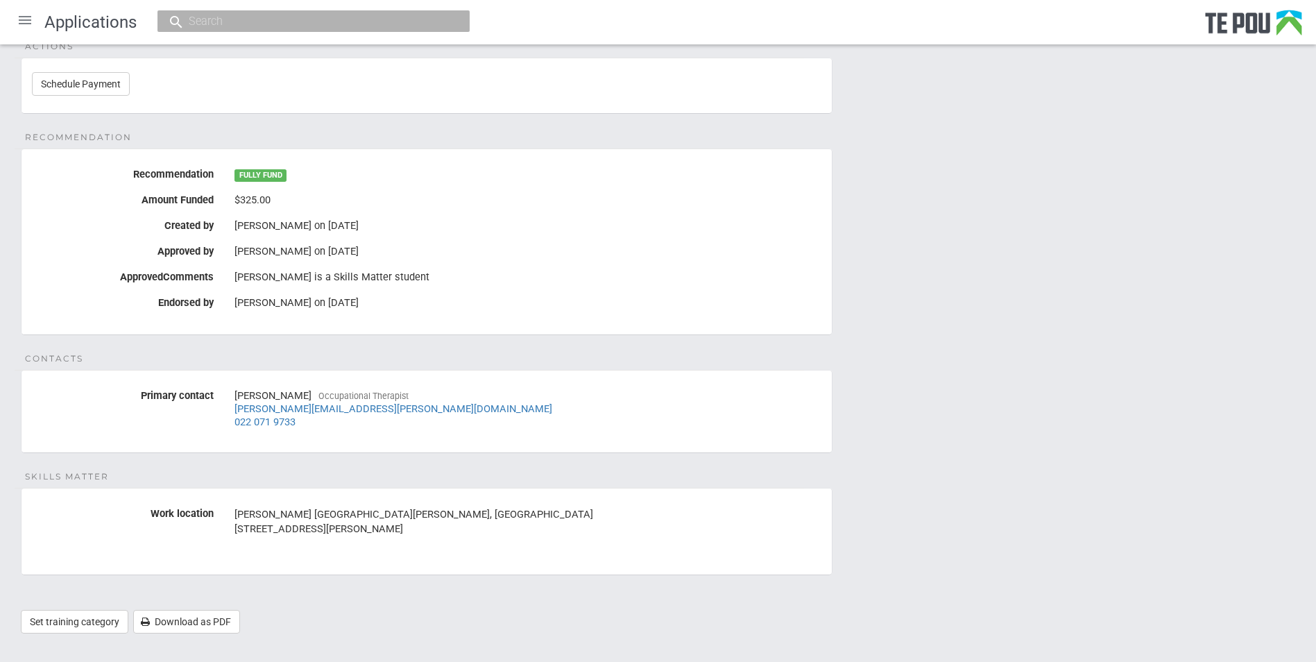
scroll to position [269, 0]
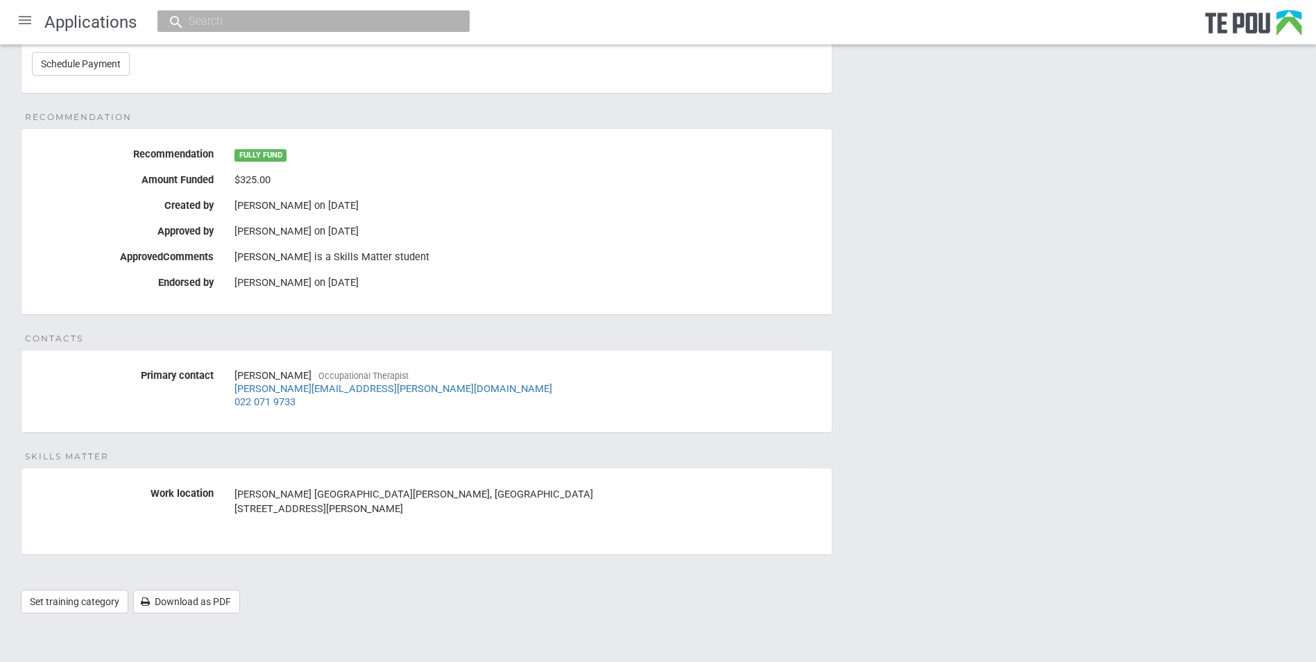
click at [931, 335] on div "Details Status Waiting for AP payment to be scheduled Contract number(s) Not se…" at bounding box center [658, 254] width 1316 height 747
click at [31, 19] on div at bounding box center [24, 19] width 33 height 33
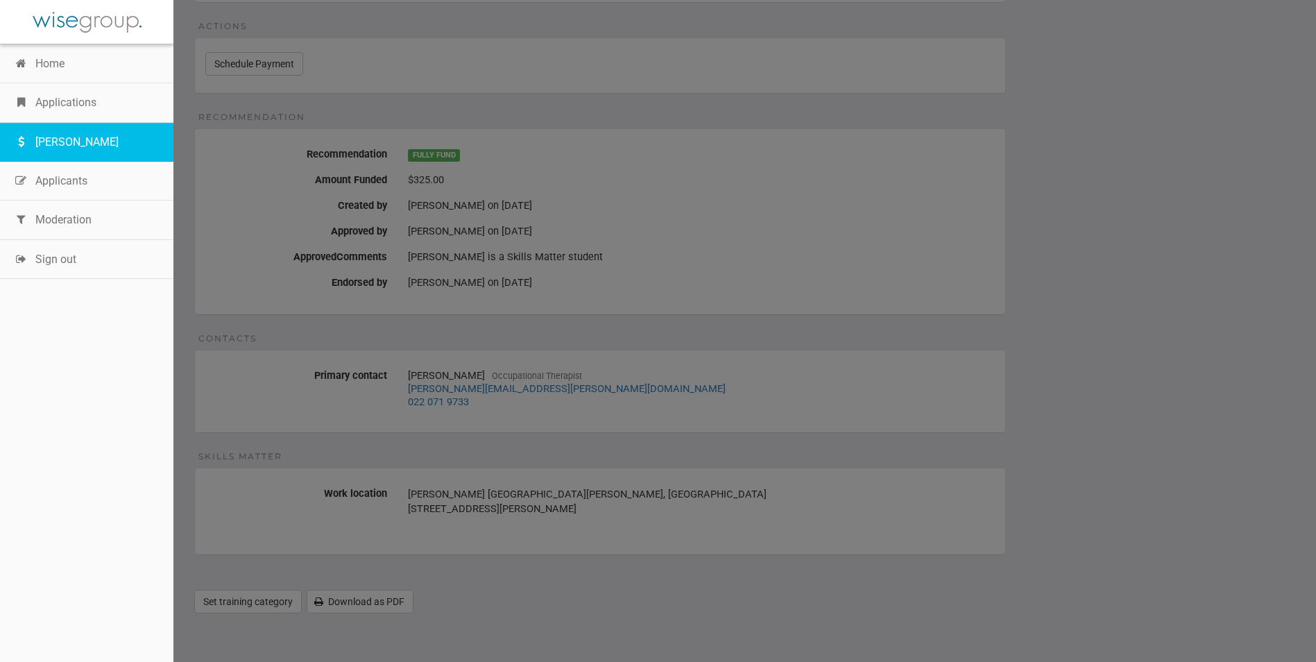
click at [80, 139] on link "[PERSON_NAME]" at bounding box center [86, 142] width 173 height 39
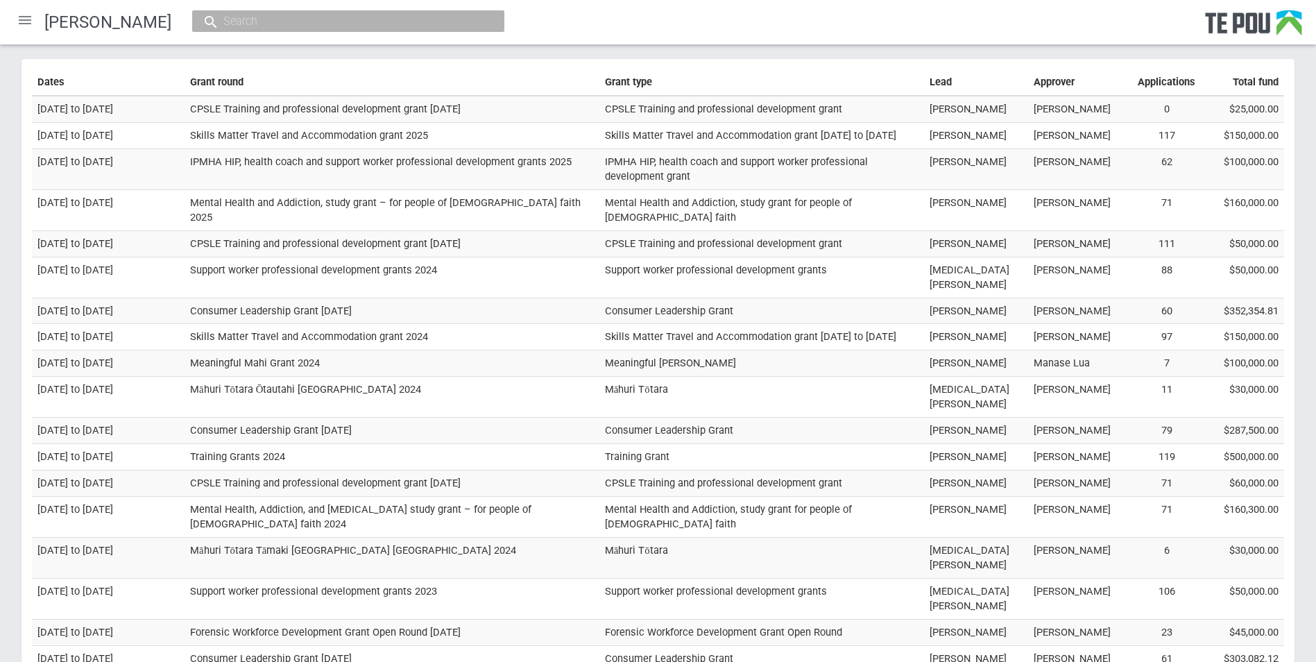
drag, startPoint x: 24, startPoint y: 15, endPoint x: 24, endPoint y: 28, distance: 13.2
click at [24, 15] on div at bounding box center [24, 19] width 33 height 33
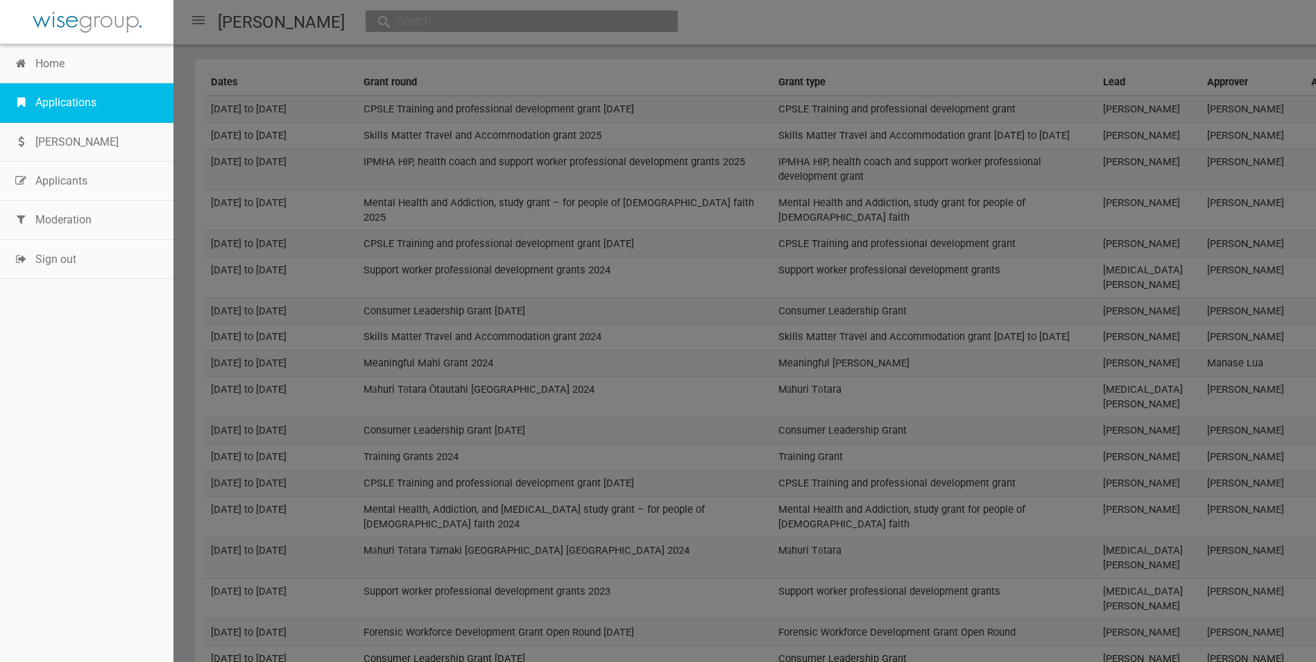
click at [89, 101] on link "Applications" at bounding box center [86, 102] width 173 height 39
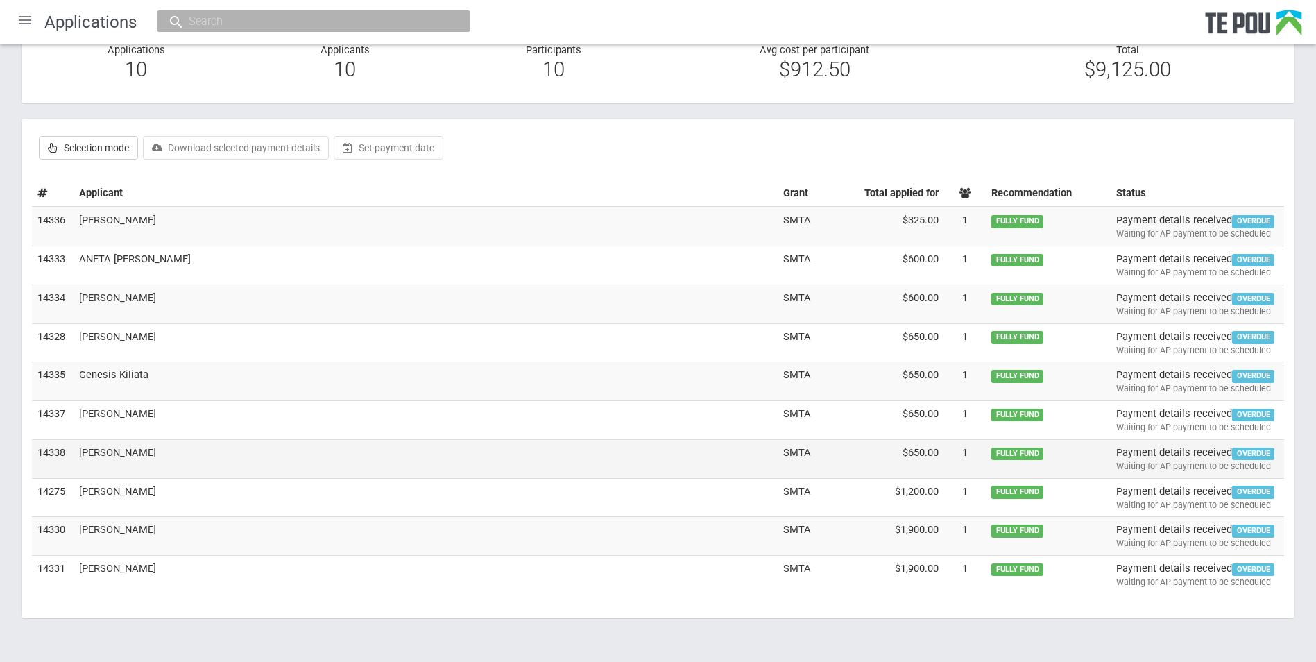
scroll to position [102, 0]
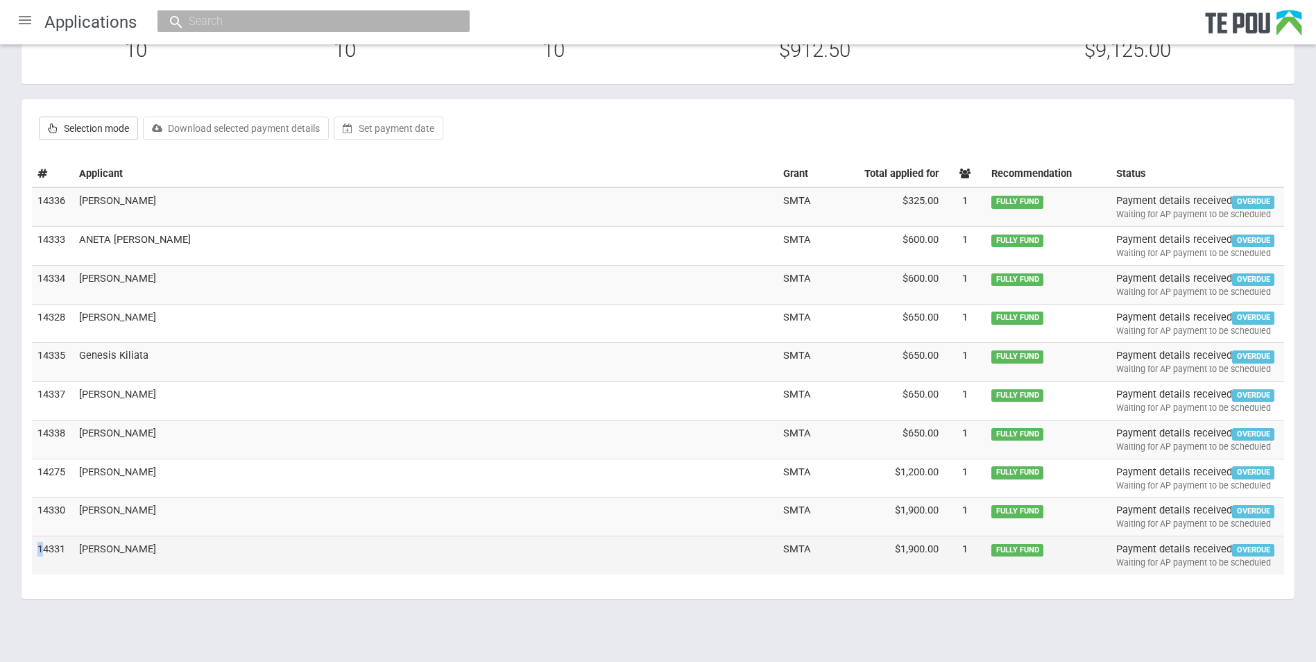
click at [41, 548] on td "14331" at bounding box center [53, 555] width 42 height 38
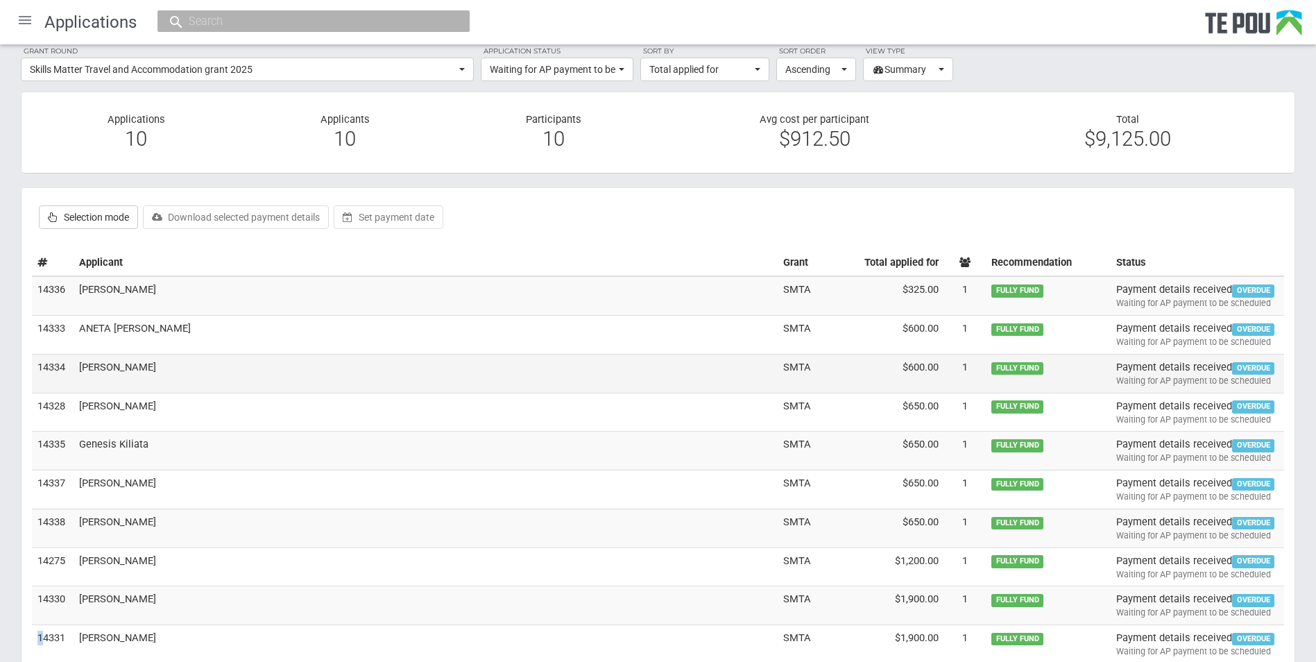
scroll to position [0, 0]
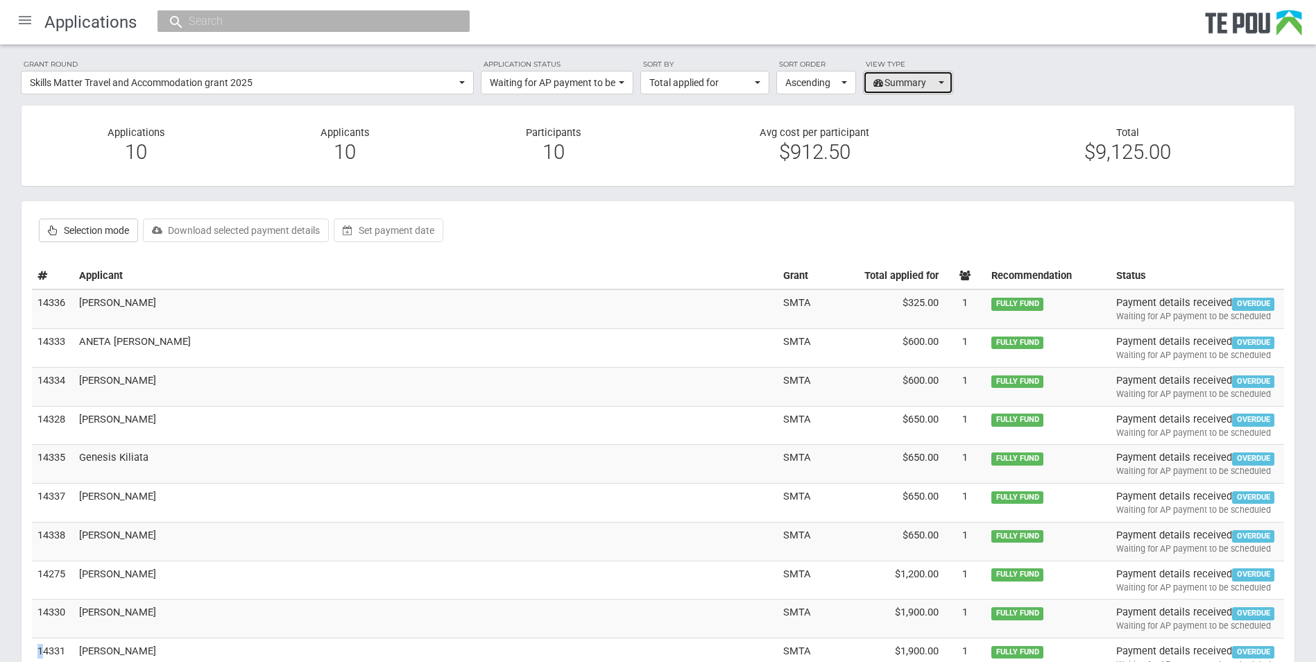
click at [945, 80] on button "Summary" at bounding box center [908, 83] width 90 height 24
click at [839, 78] on button "Ascending" at bounding box center [816, 83] width 80 height 24
click at [756, 78] on button "Total applied for" at bounding box center [704, 83] width 129 height 24
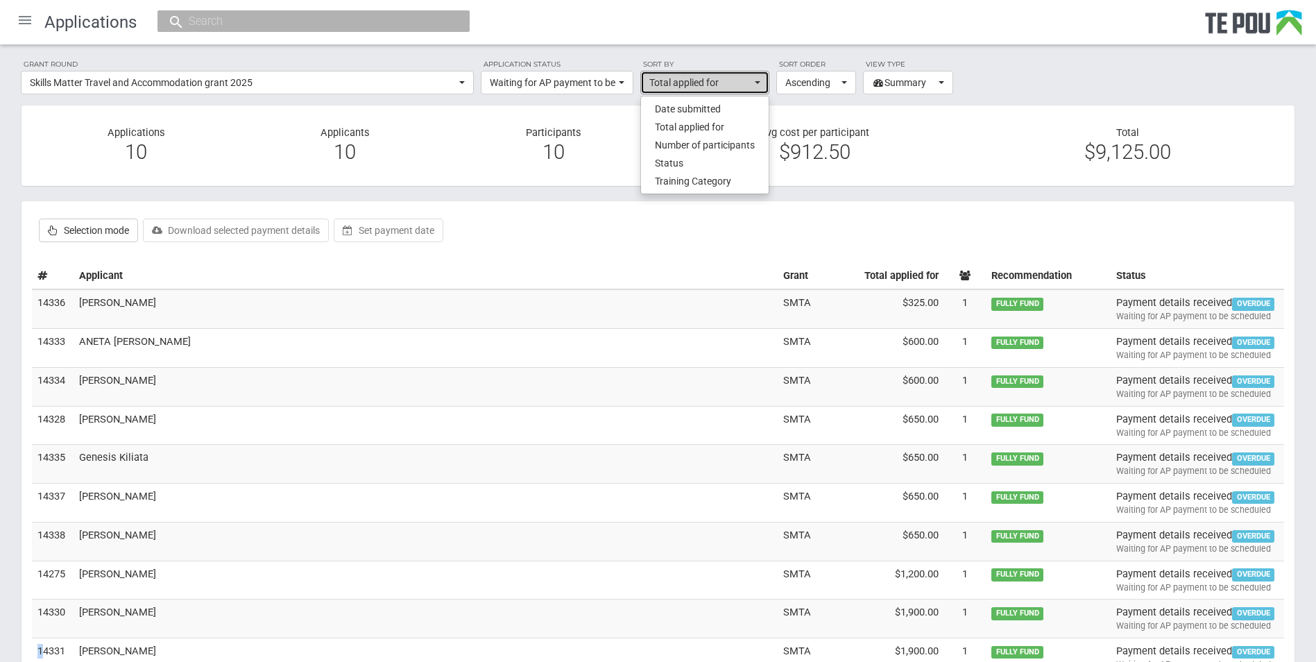
click at [756, 78] on button "Total applied for" at bounding box center [704, 83] width 129 height 24
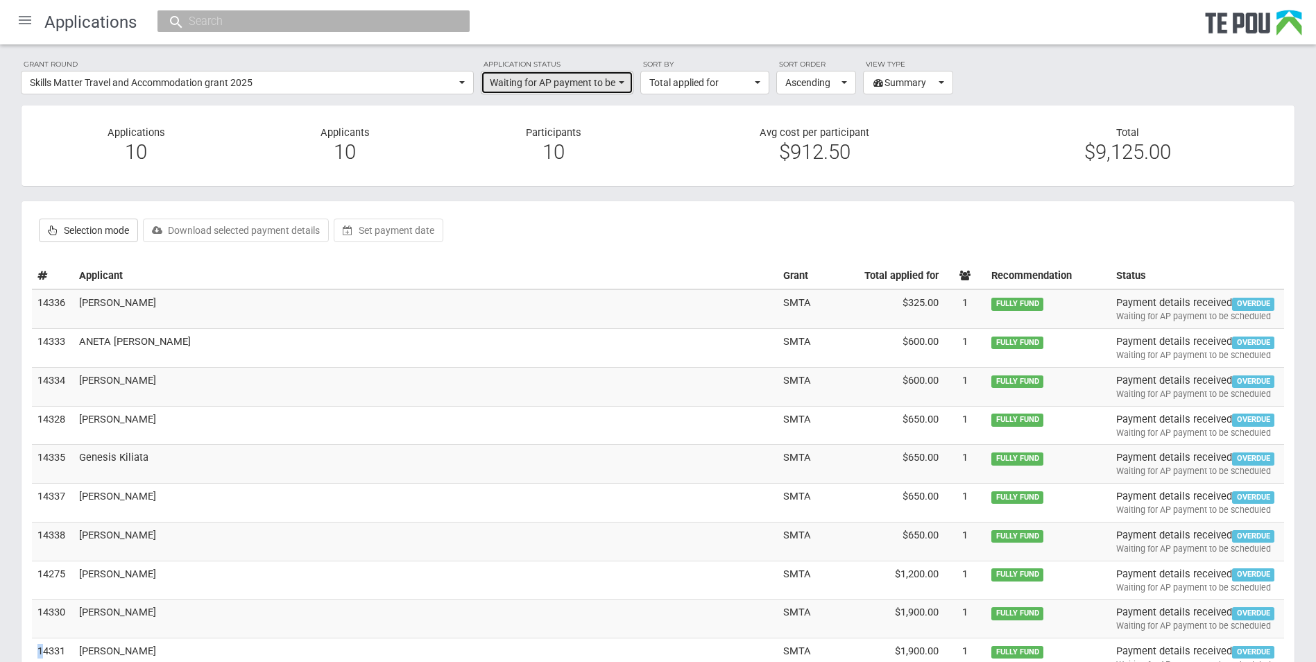
click at [615, 78] on button "Waiting for AP payment to be scheduled" at bounding box center [557, 83] width 153 height 24
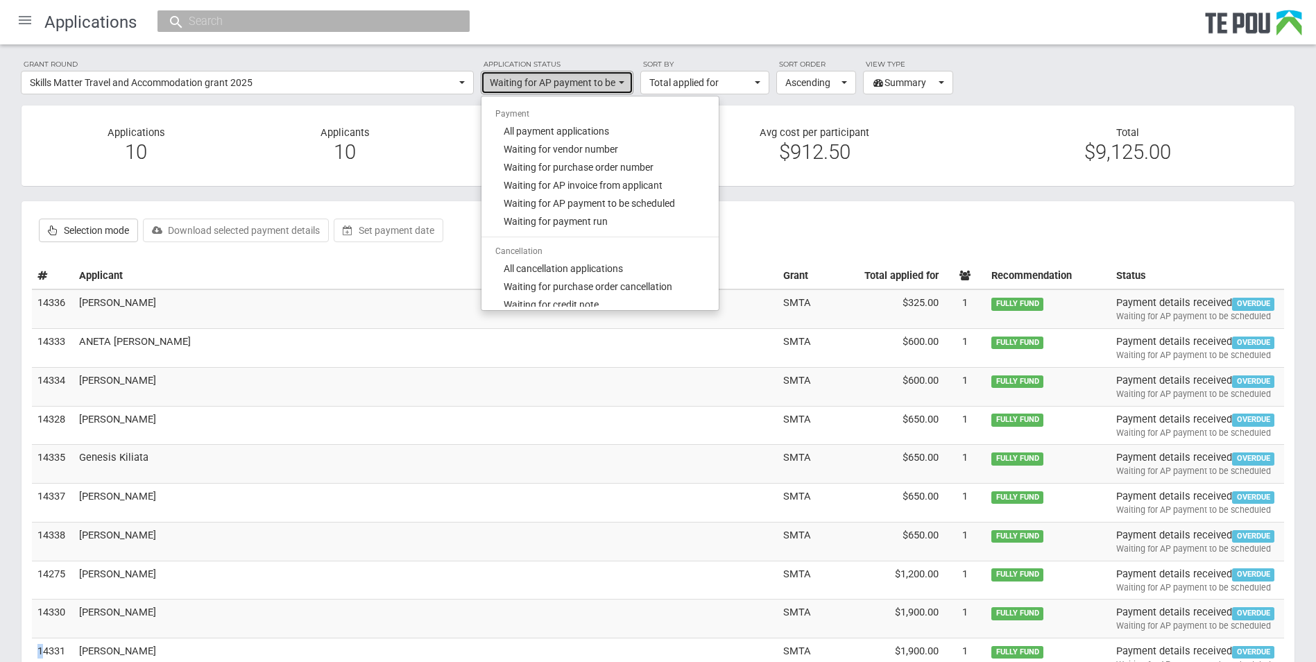
click at [615, 78] on button "Waiting for AP payment to be scheduled" at bounding box center [557, 83] width 153 height 24
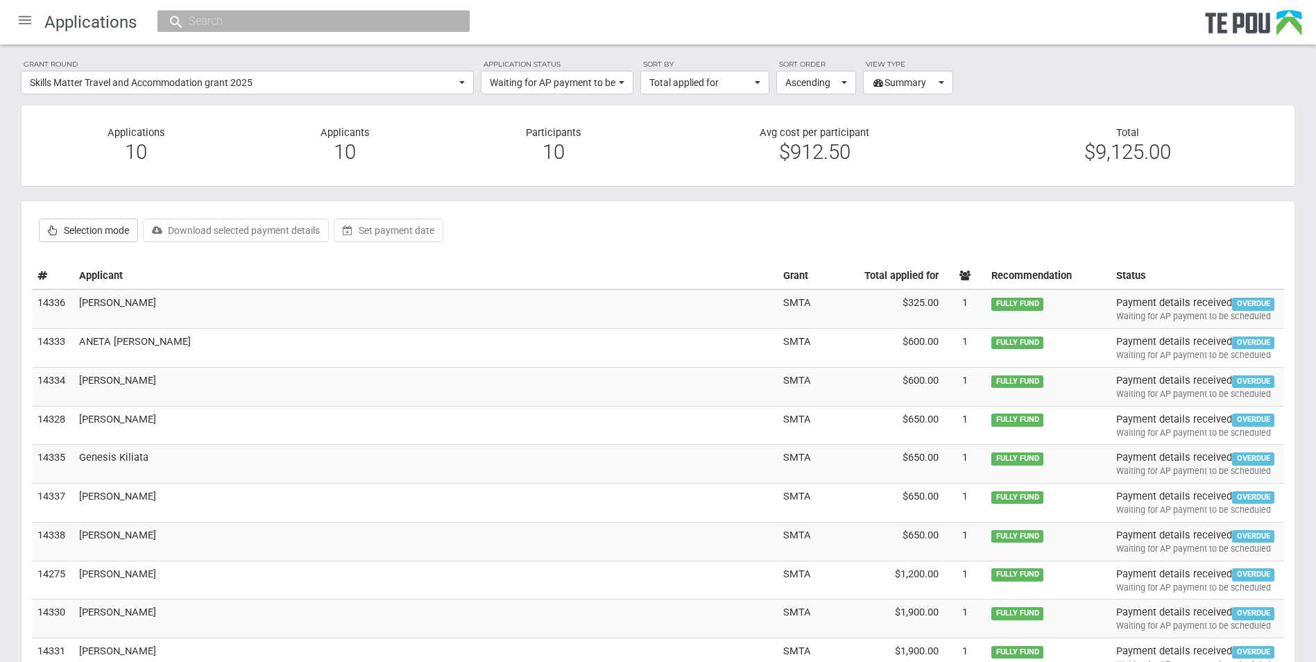
click at [22, 24] on div at bounding box center [24, 19] width 33 height 33
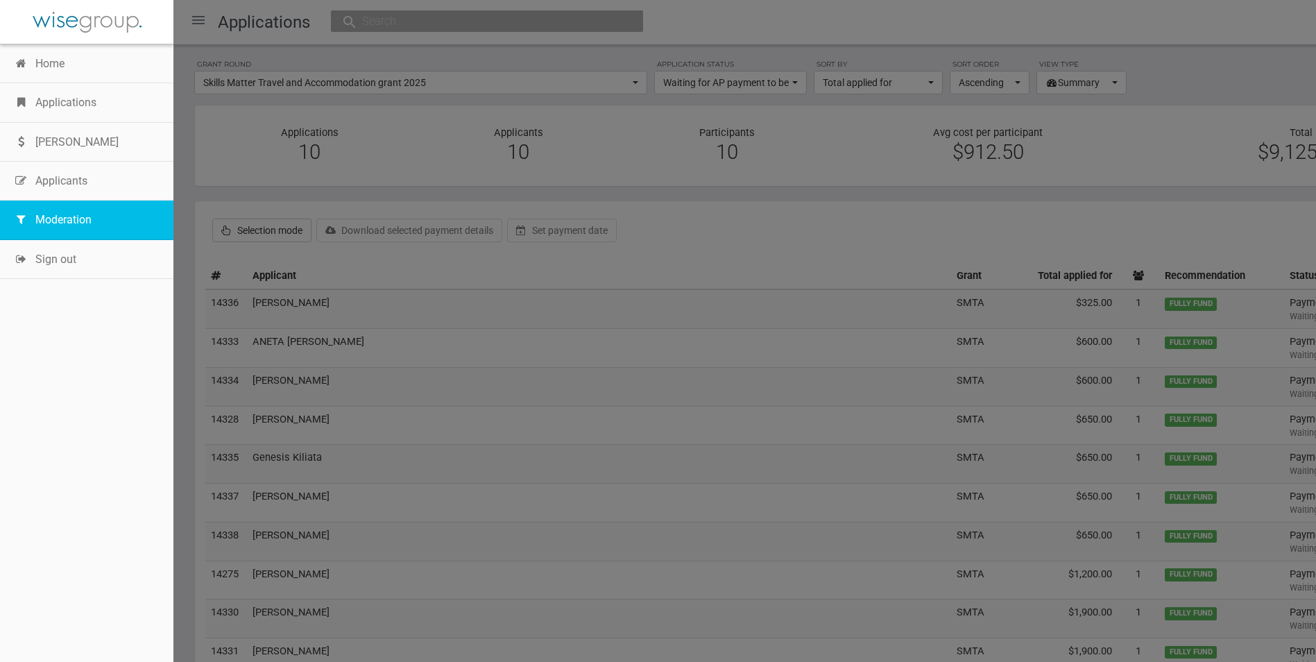
click at [59, 219] on link "Moderation" at bounding box center [86, 220] width 173 height 39
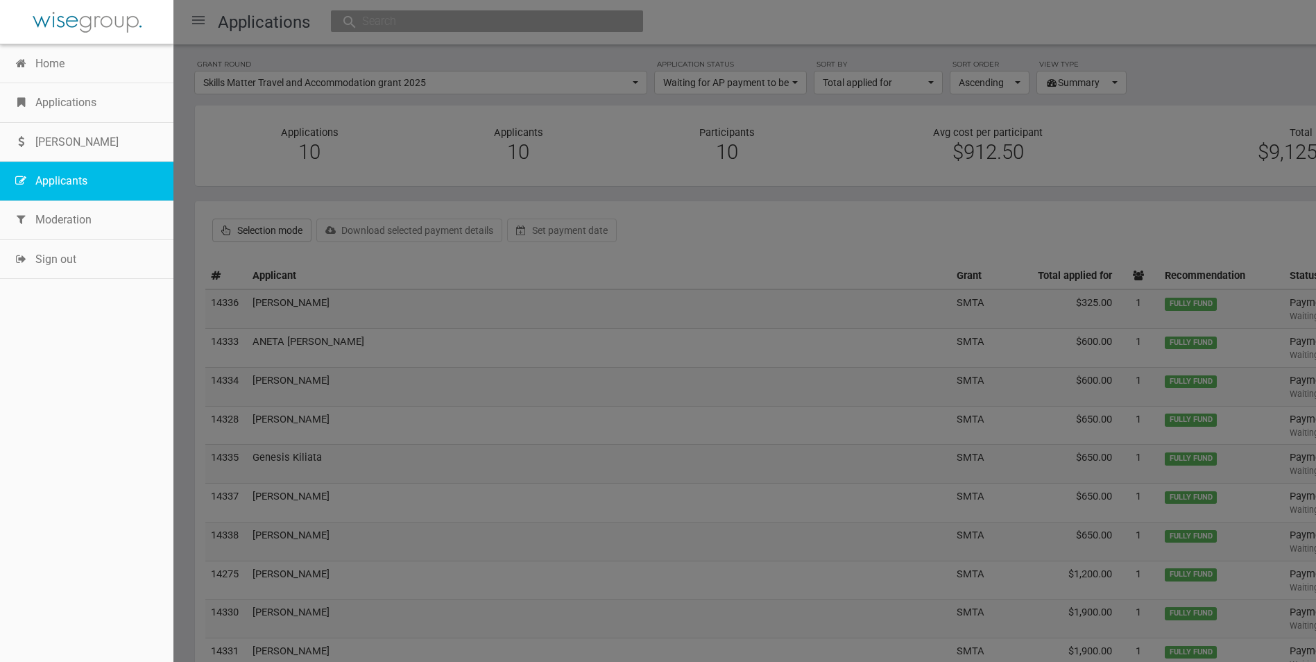
click at [89, 189] on link "Applicants" at bounding box center [86, 181] width 173 height 39
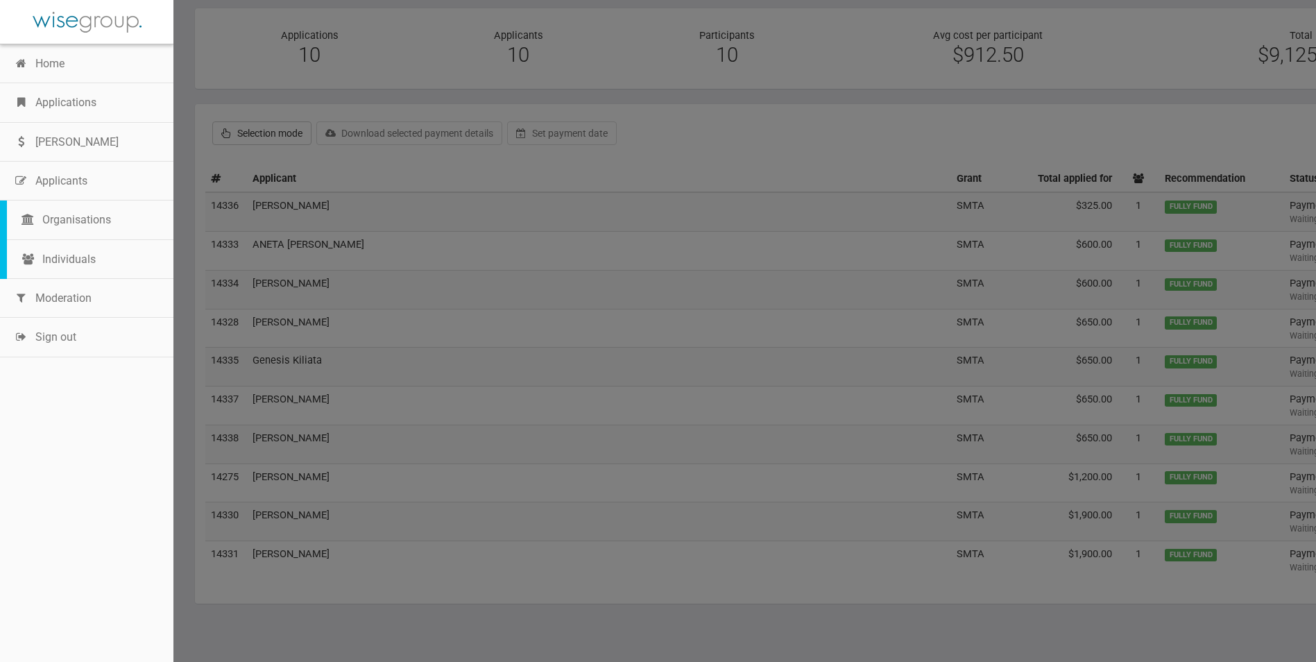
scroll to position [102, 0]
click at [572, 572] on div at bounding box center [658, 331] width 1316 height 662
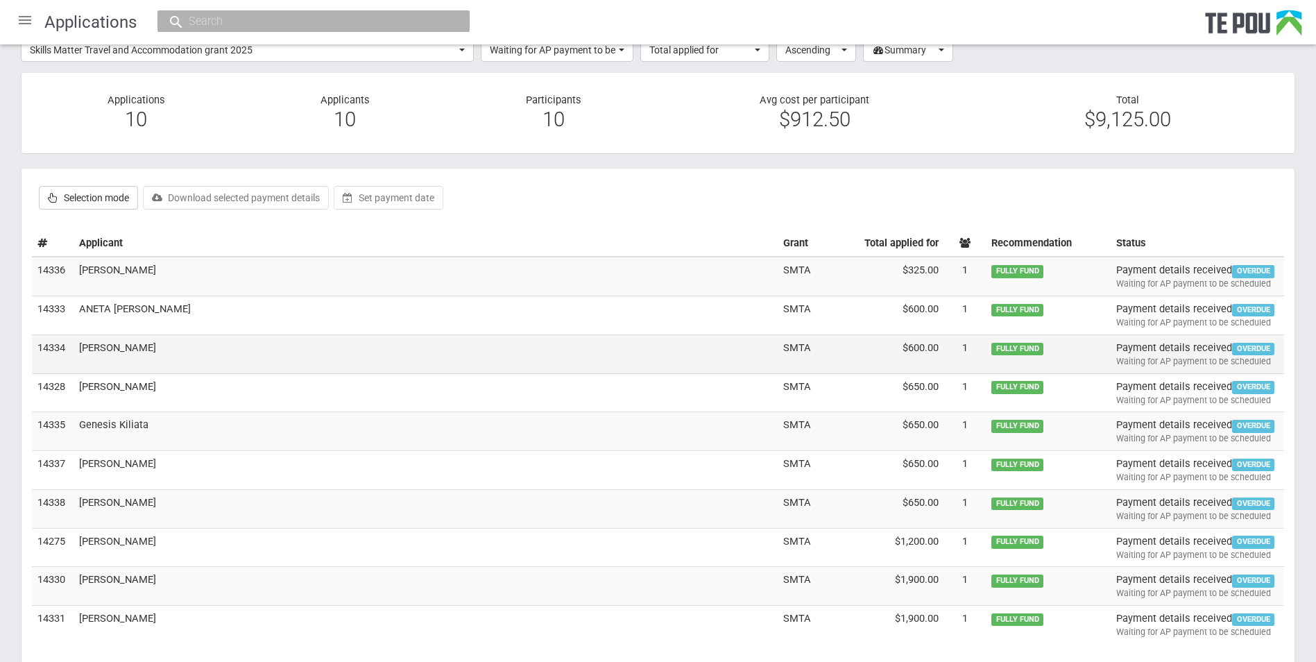
scroll to position [0, 0]
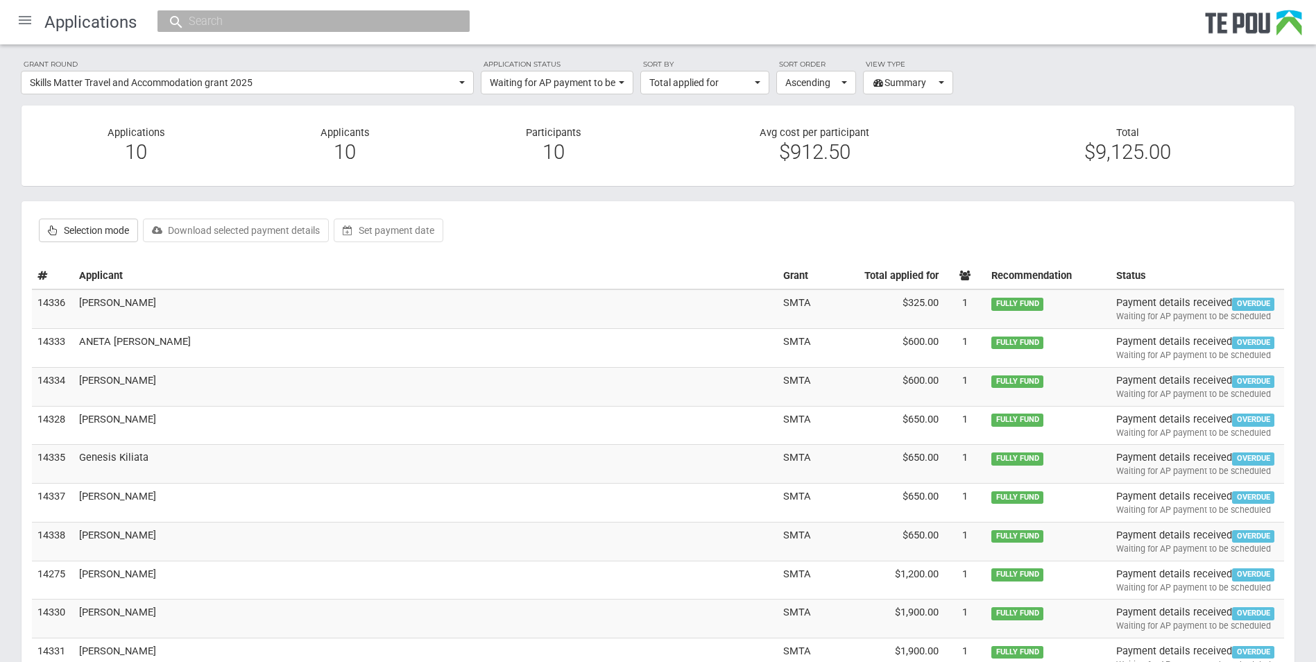
click at [24, 16] on div at bounding box center [24, 19] width 33 height 33
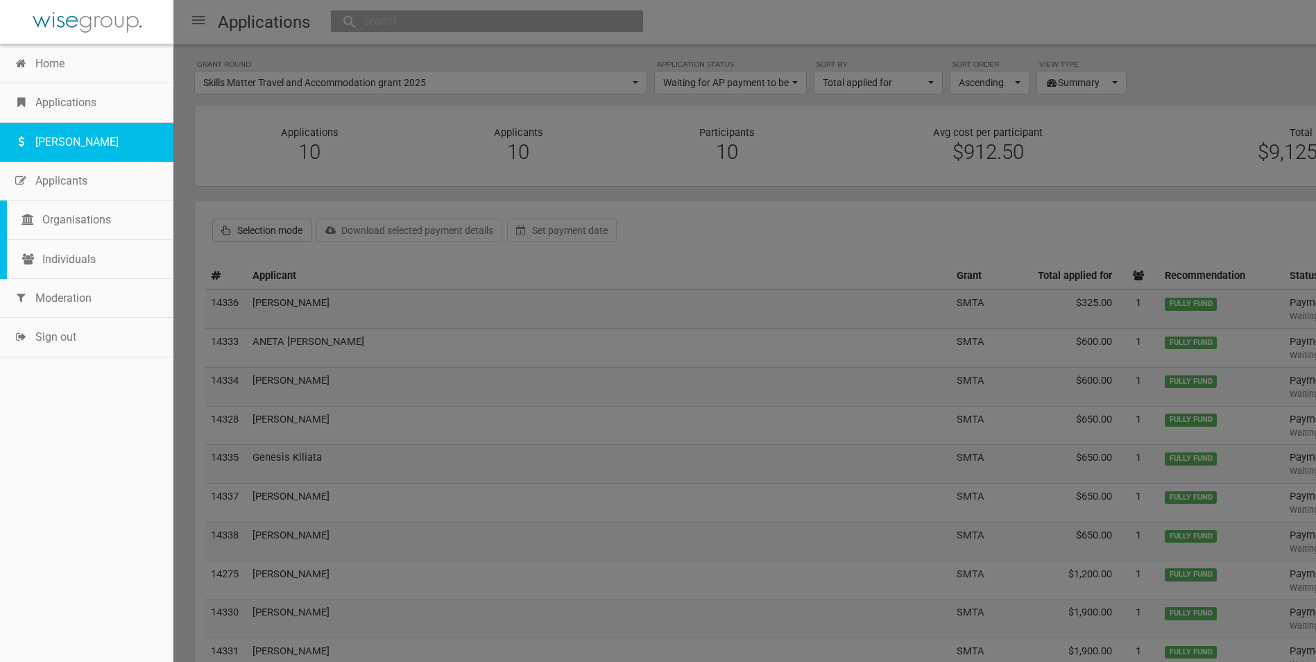
click at [67, 139] on link "[PERSON_NAME]" at bounding box center [86, 142] width 173 height 39
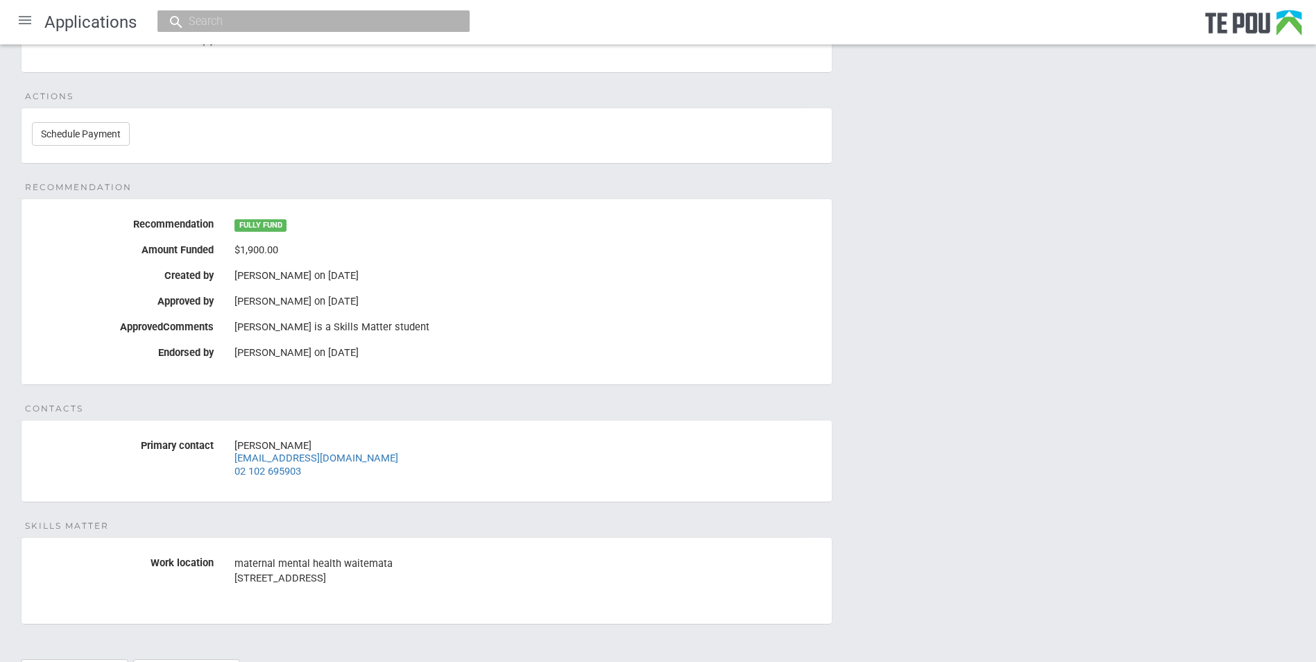
scroll to position [208, 0]
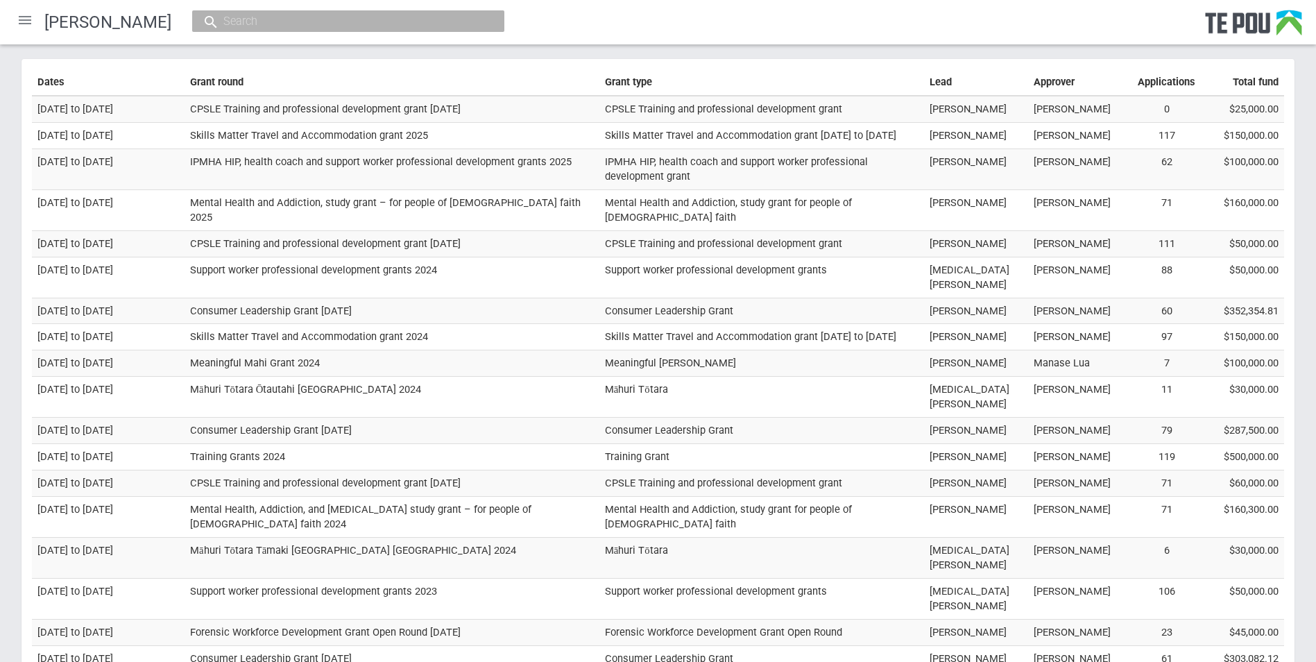
click at [26, 15] on div at bounding box center [24, 19] width 33 height 33
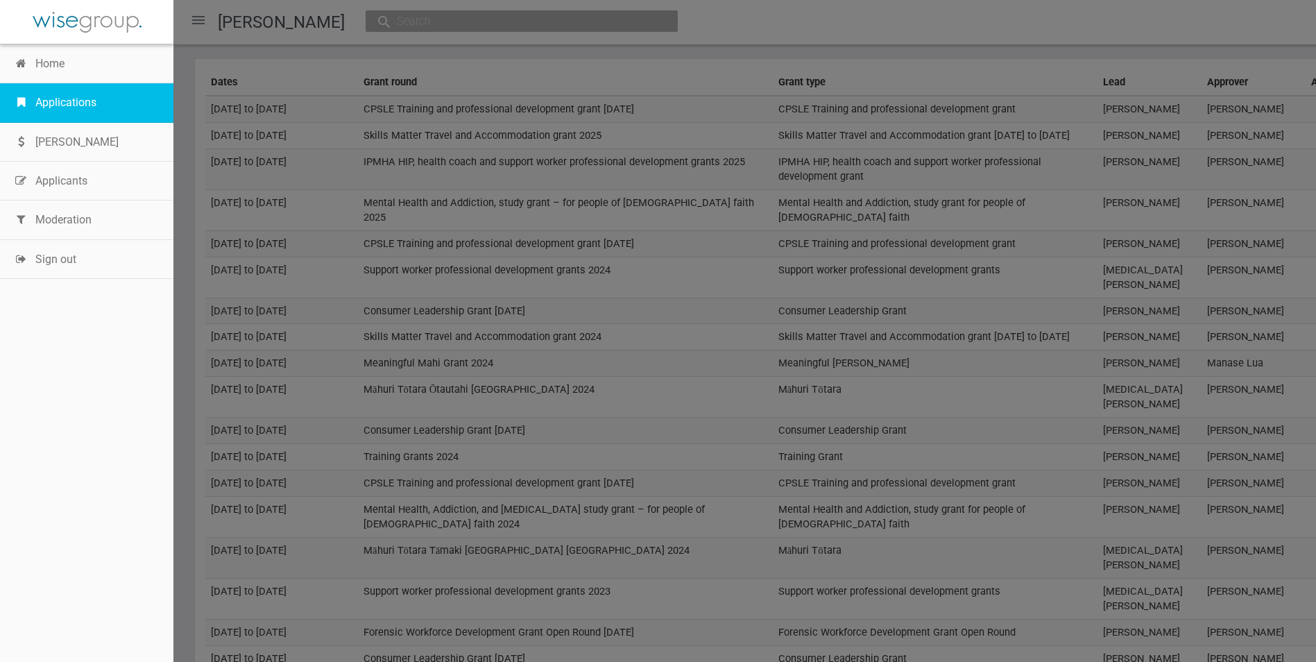
click at [78, 99] on link "Applications" at bounding box center [86, 102] width 173 height 39
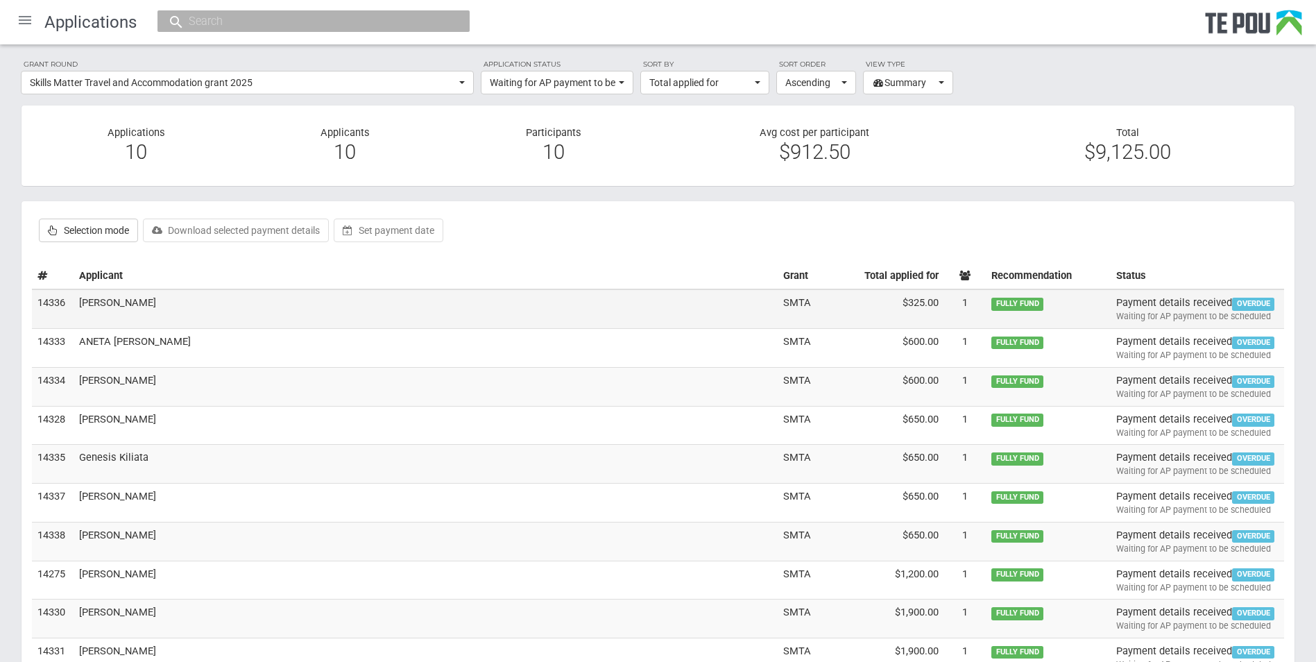
click at [1202, 313] on div "Waiting for AP payment to be scheduled" at bounding box center [1197, 316] width 162 height 12
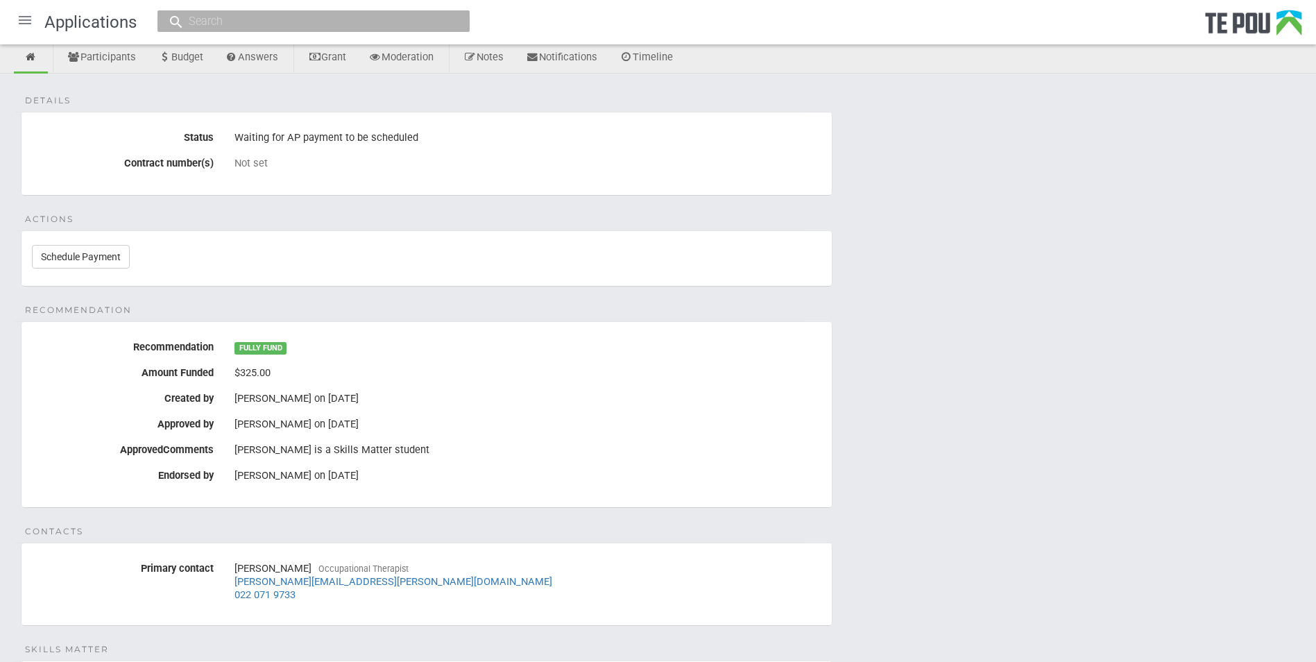
scroll to position [61, 0]
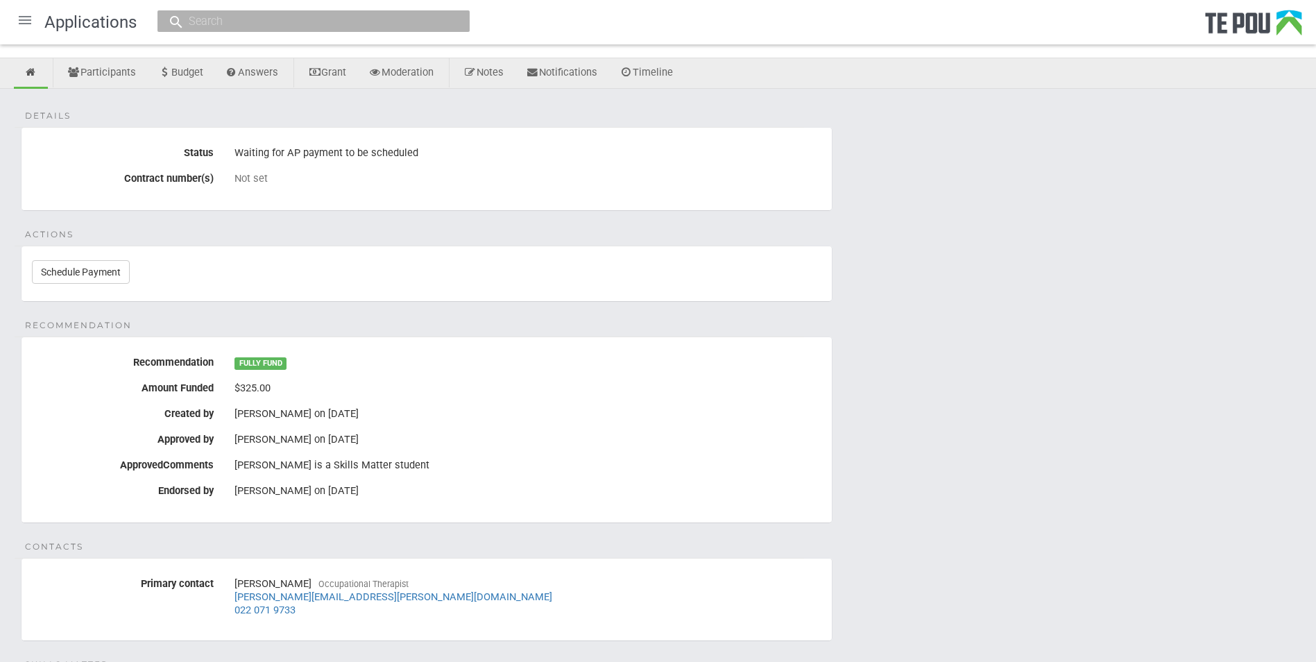
click at [26, 23] on div at bounding box center [24, 19] width 33 height 33
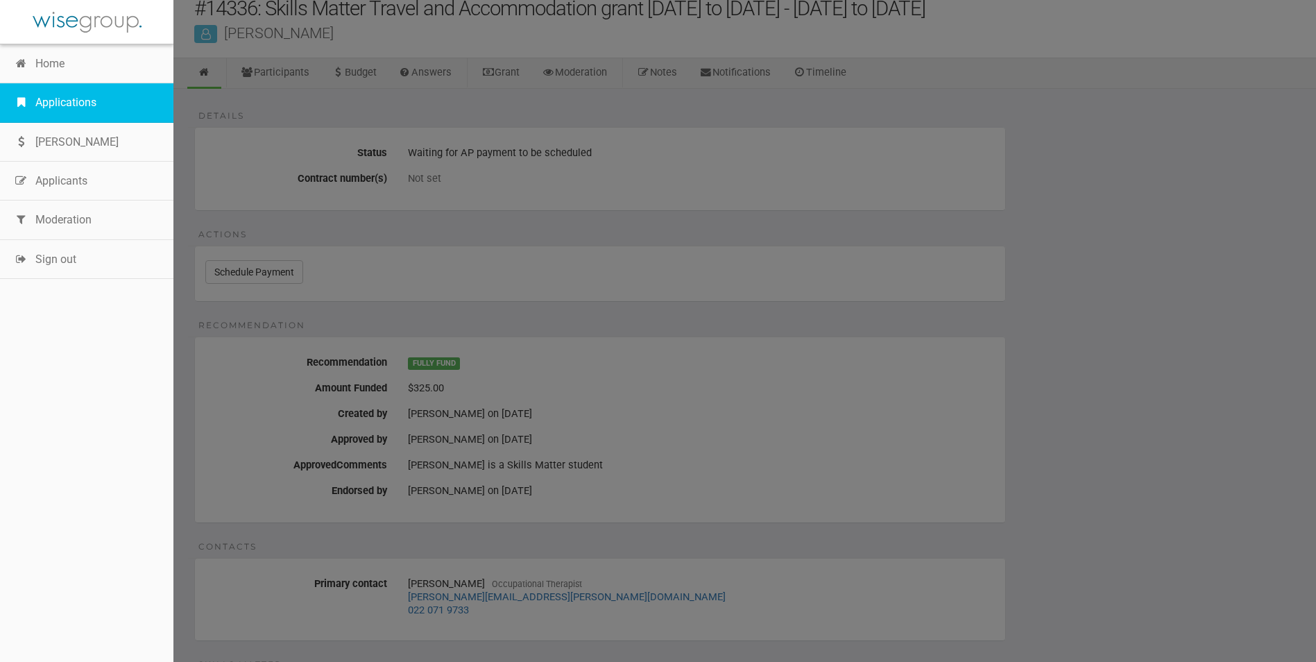
click at [99, 105] on link "Applications" at bounding box center [86, 102] width 173 height 39
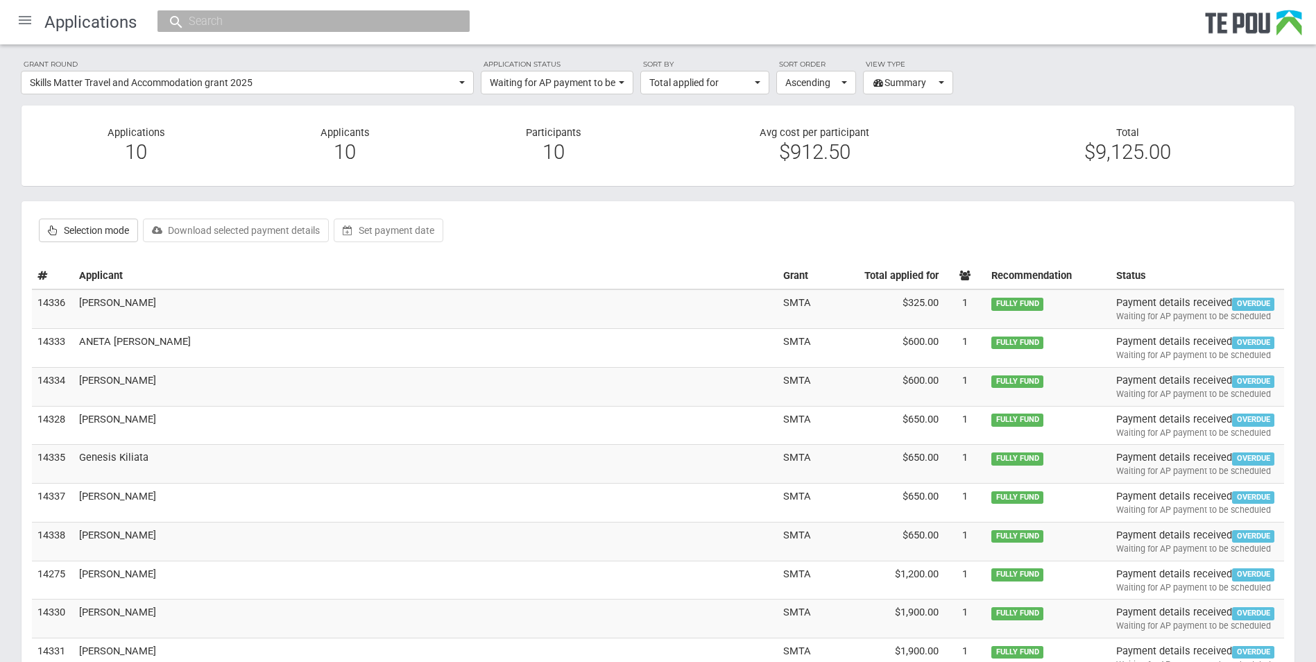
click at [1263, 31] on div at bounding box center [1253, 27] width 97 height 35
click at [32, 19] on div at bounding box center [24, 19] width 33 height 33
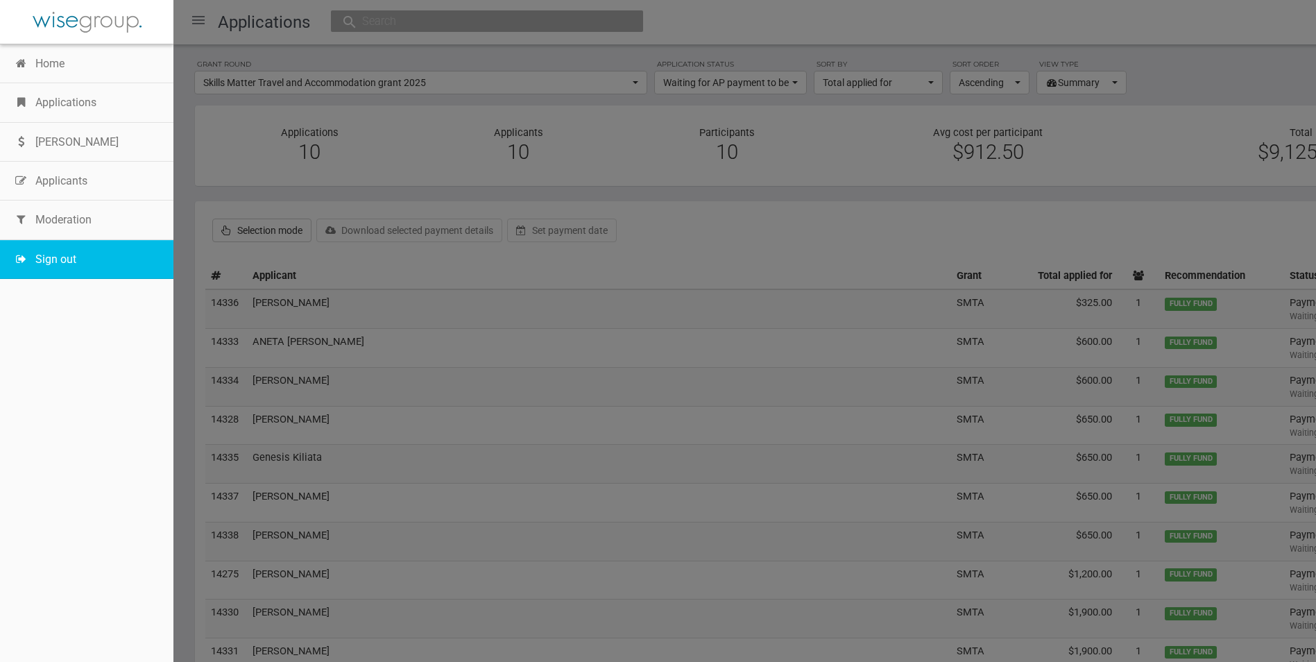
click at [58, 256] on link "Sign out" at bounding box center [86, 259] width 173 height 39
